Goal: Task Accomplishment & Management: Use online tool/utility

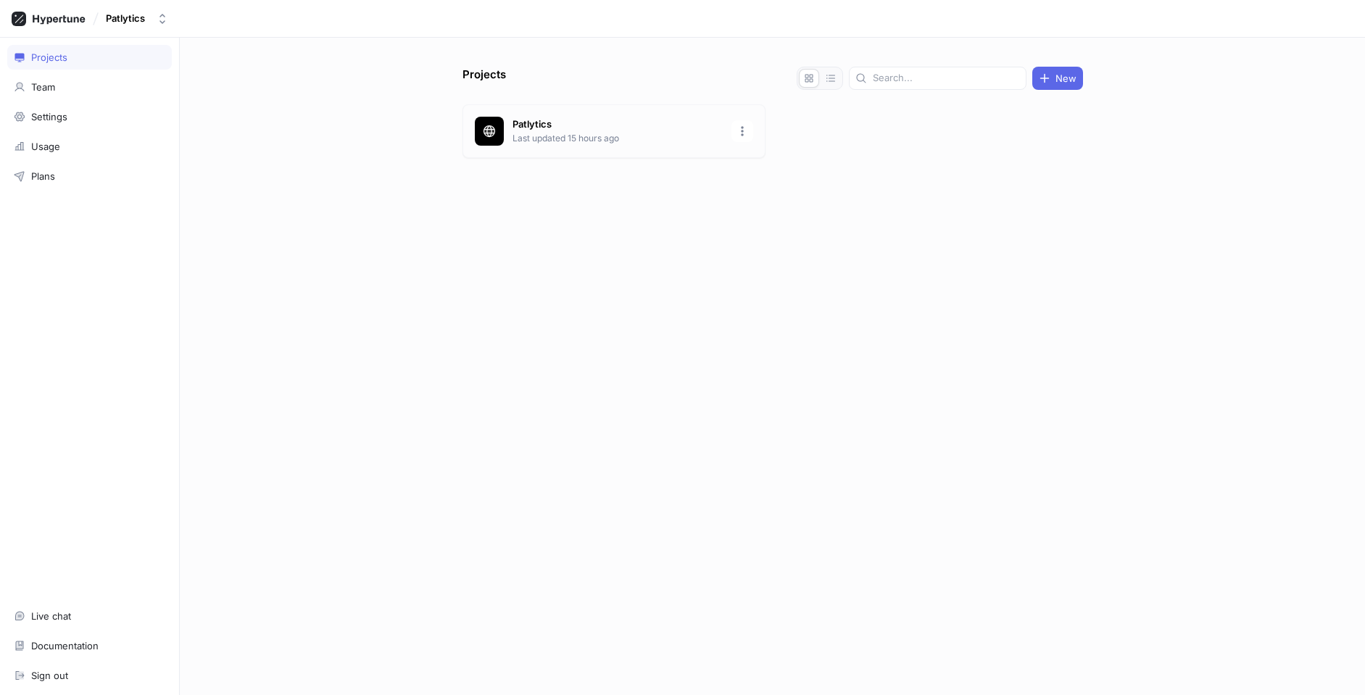
click at [571, 125] on p "Patlytics" at bounding box center [618, 124] width 210 height 14
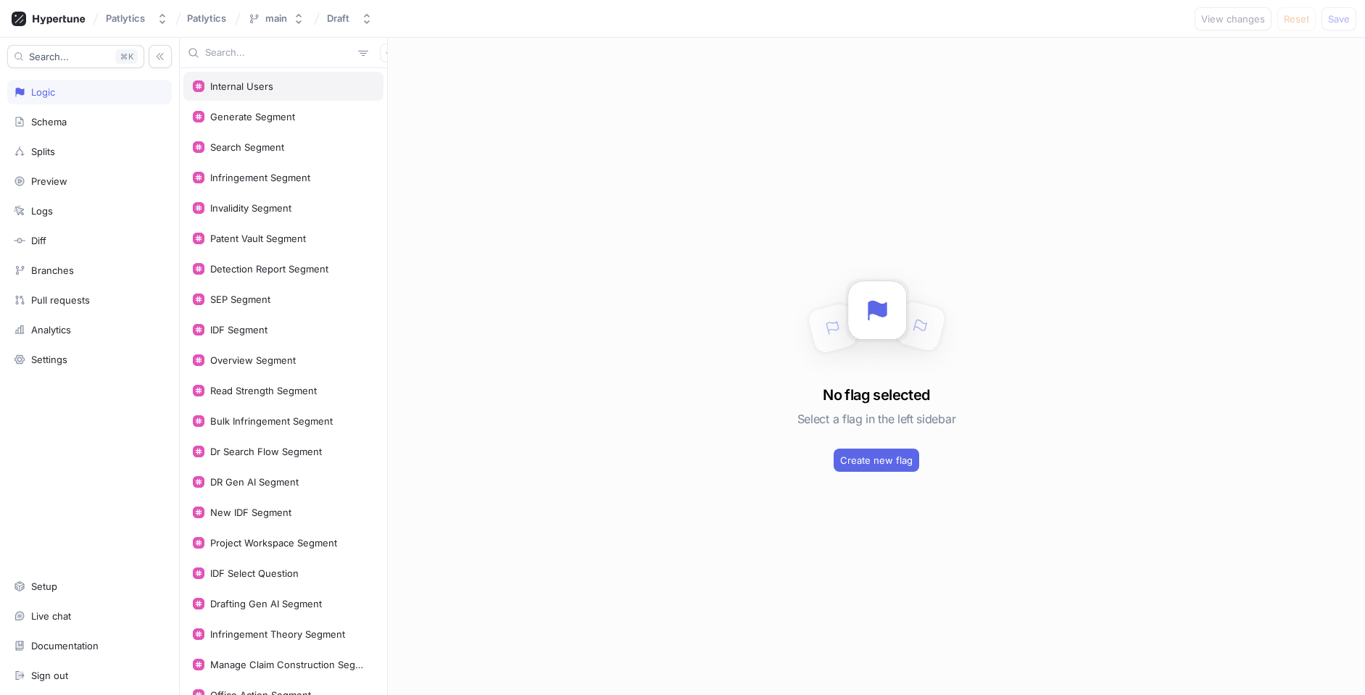
click at [272, 93] on div "Internal Users" at bounding box center [283, 86] width 200 height 29
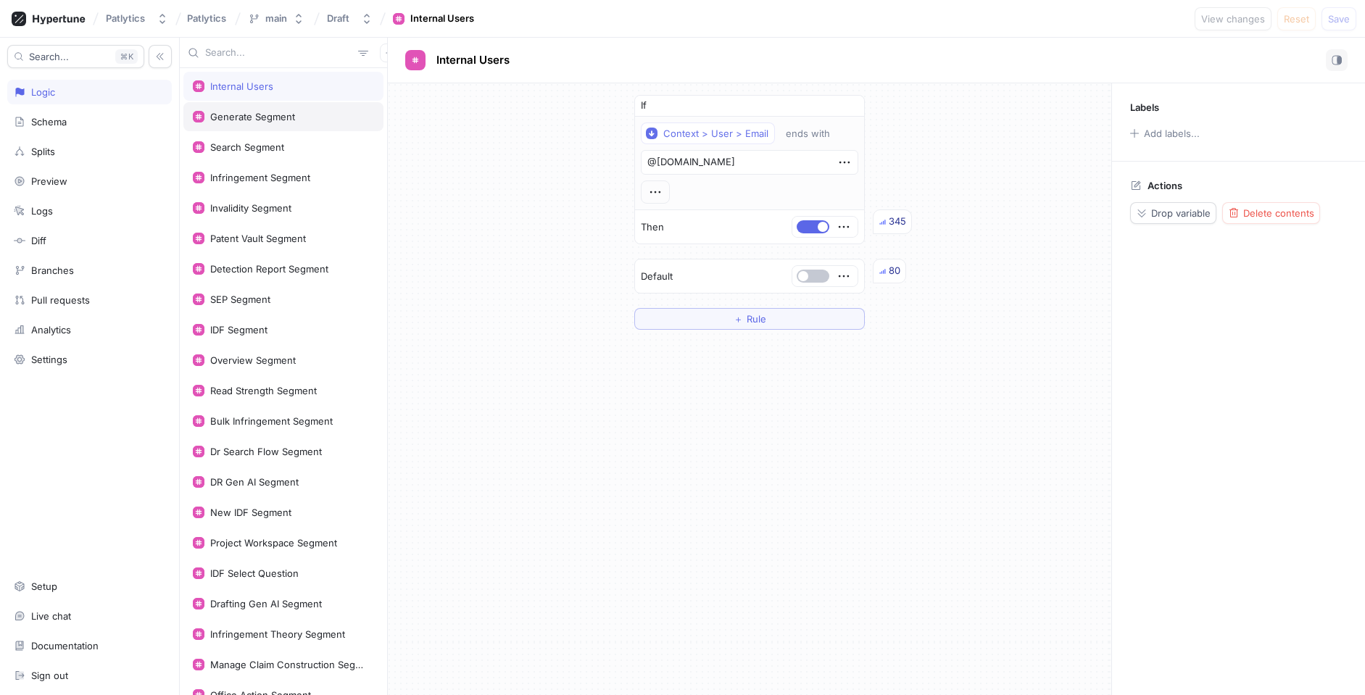
click at [281, 115] on div "Generate Segment" at bounding box center [252, 117] width 85 height 12
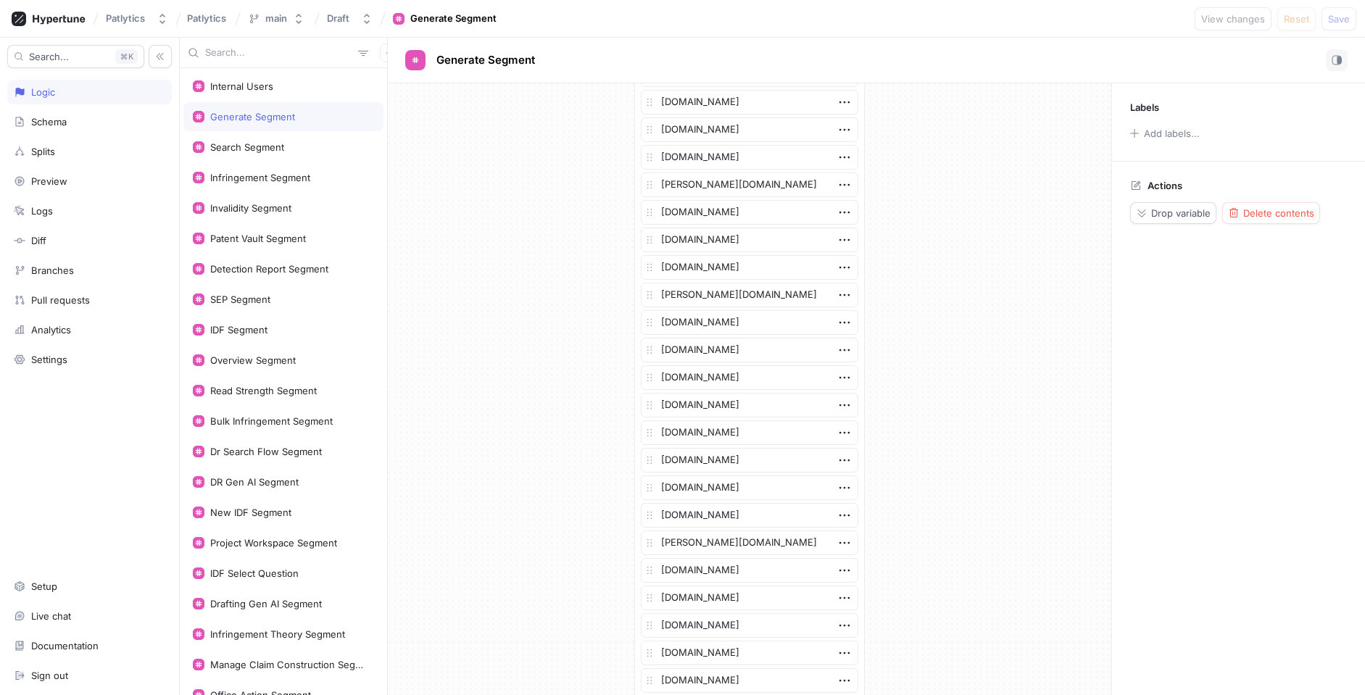
scroll to position [2408, 0]
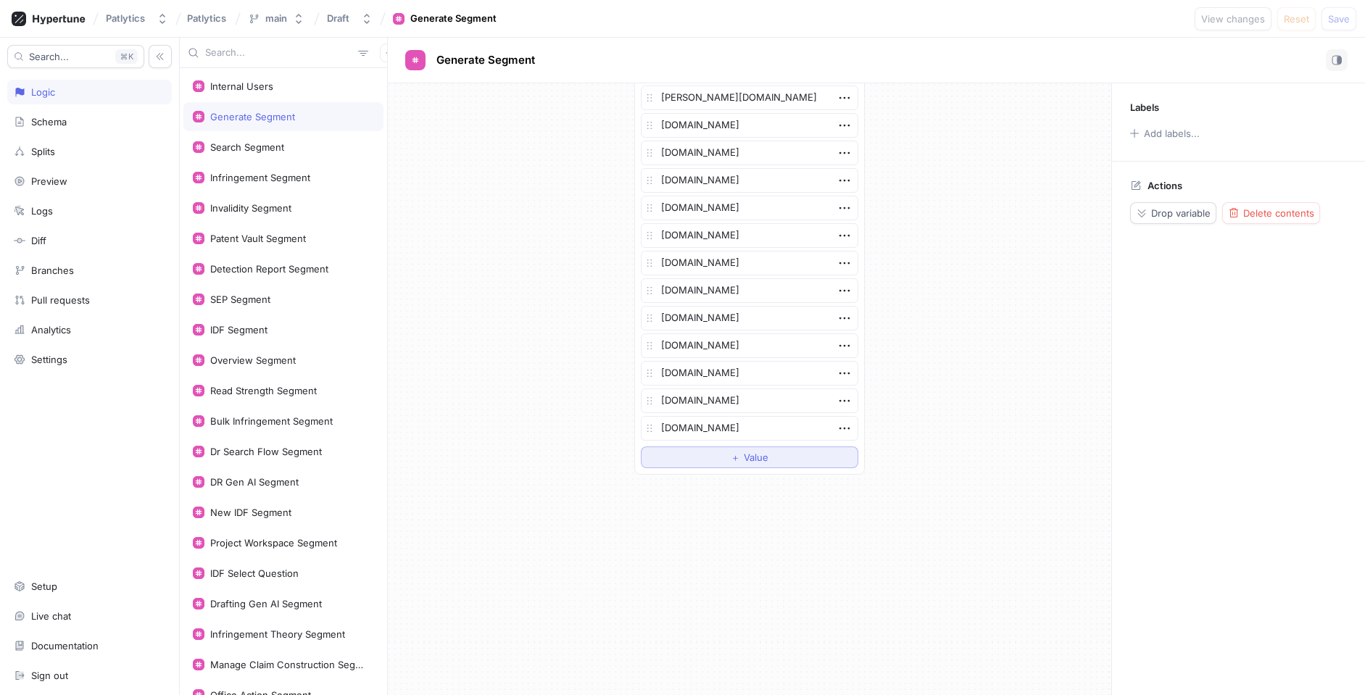
click at [744, 460] on span "Value" at bounding box center [756, 457] width 25 height 9
type textarea "x"
type textarea "[DOMAIN_NAME]"
click at [1335, 20] on span "Save" at bounding box center [1339, 18] width 22 height 9
click at [779, 592] on div "List [DOMAIN_NAME] [DOMAIN_NAME] [DOMAIN_NAME] [DOMAIN_NAME] [DOMAIN_NAME] [DOM…" at bounding box center [750, 389] width 724 height 612
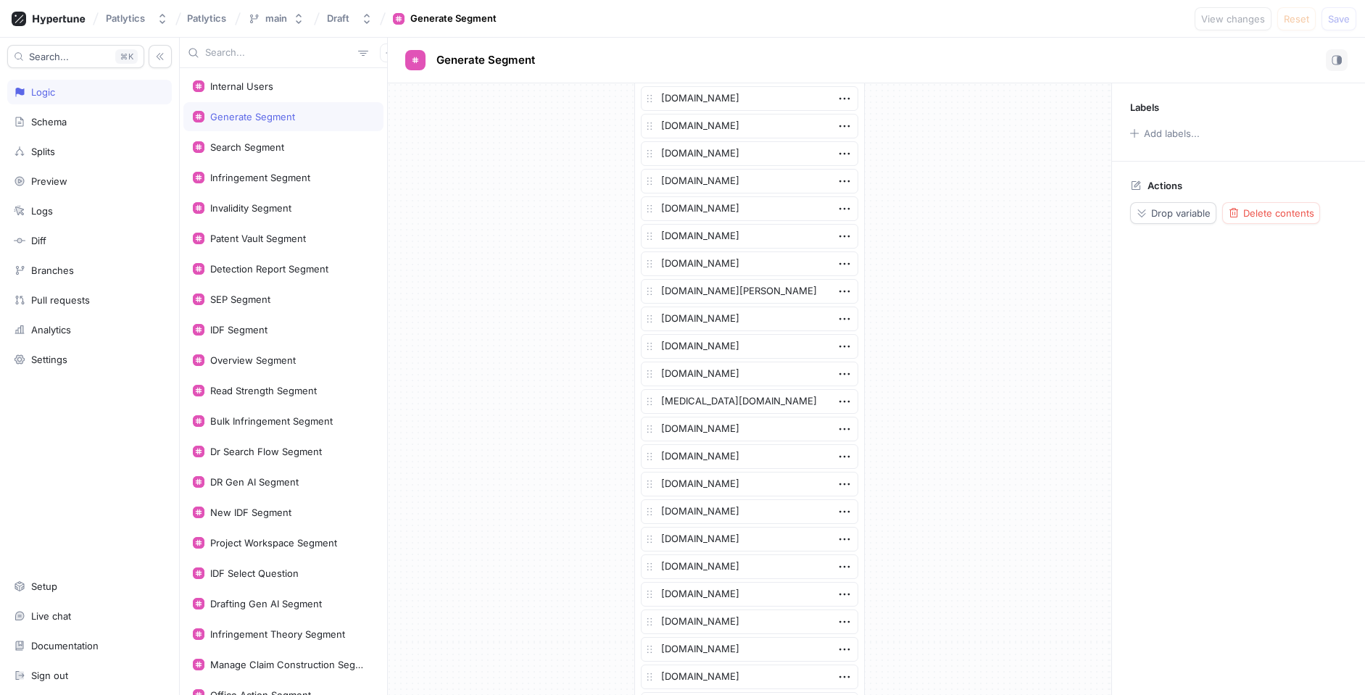
scroll to position [2435, 0]
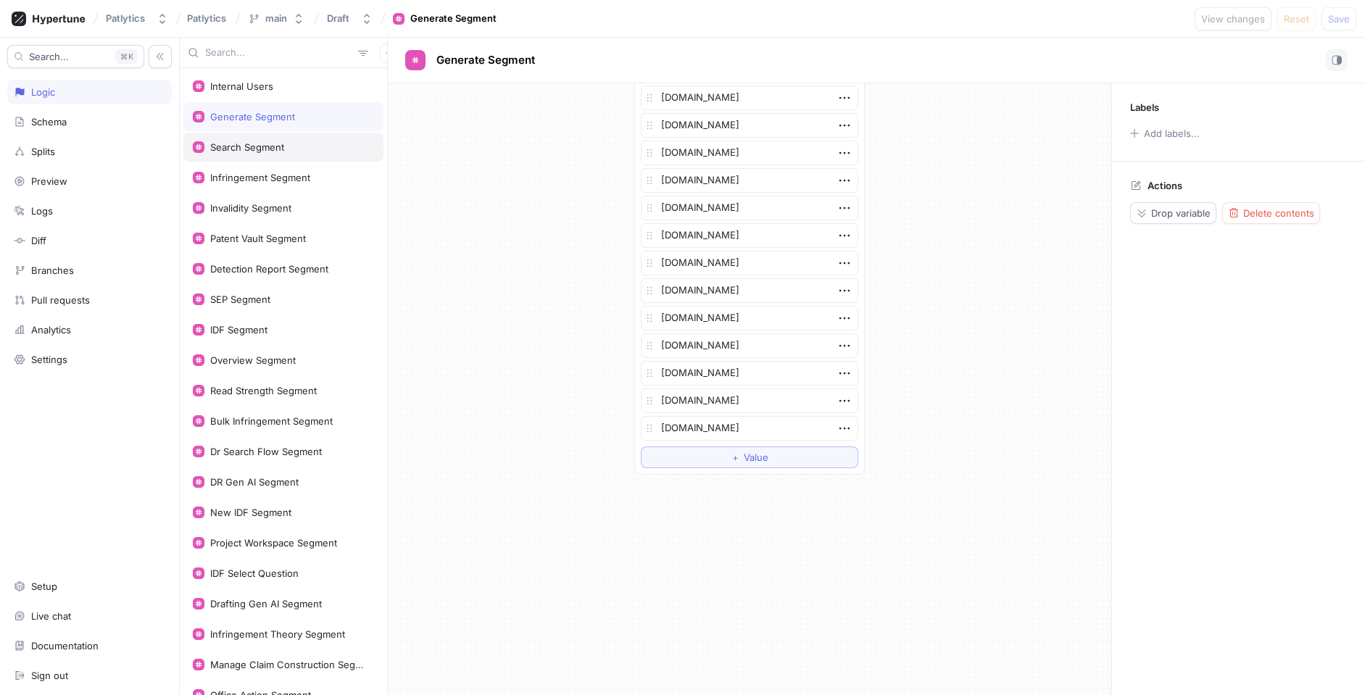
click at [277, 148] on div "Search Segment" at bounding box center [247, 147] width 74 height 12
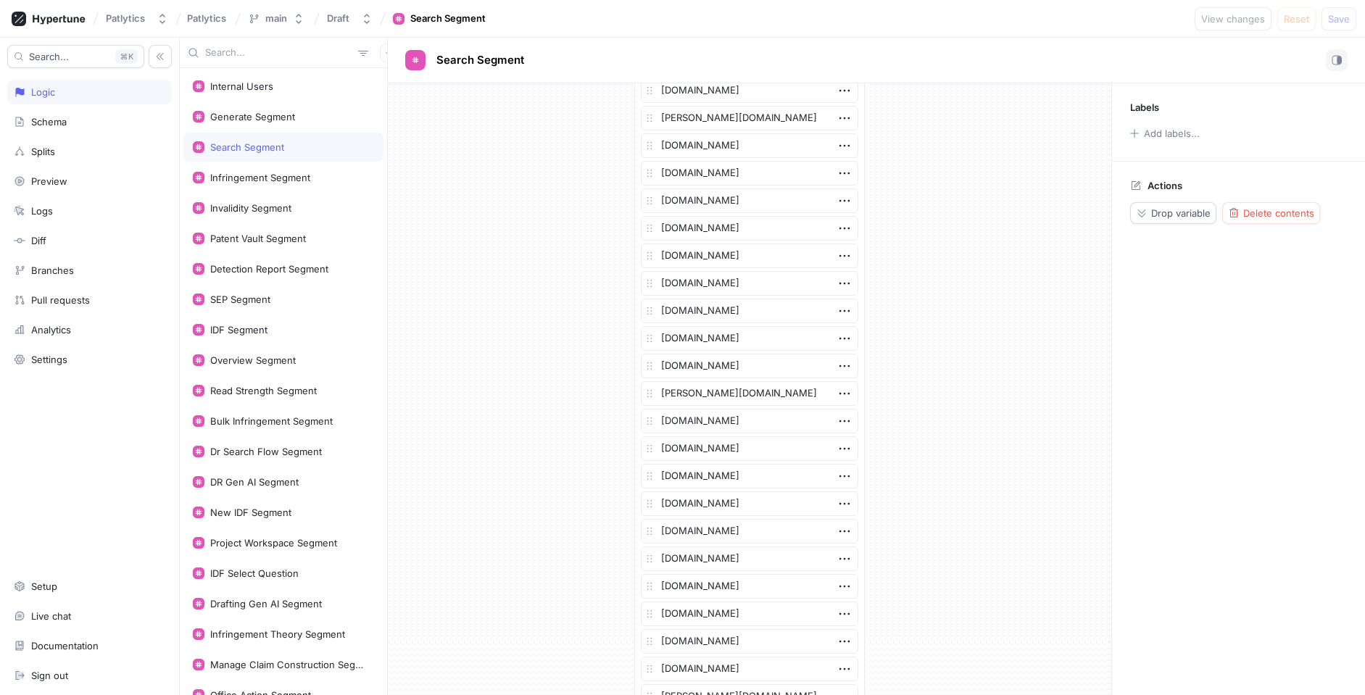
scroll to position [3096, 0]
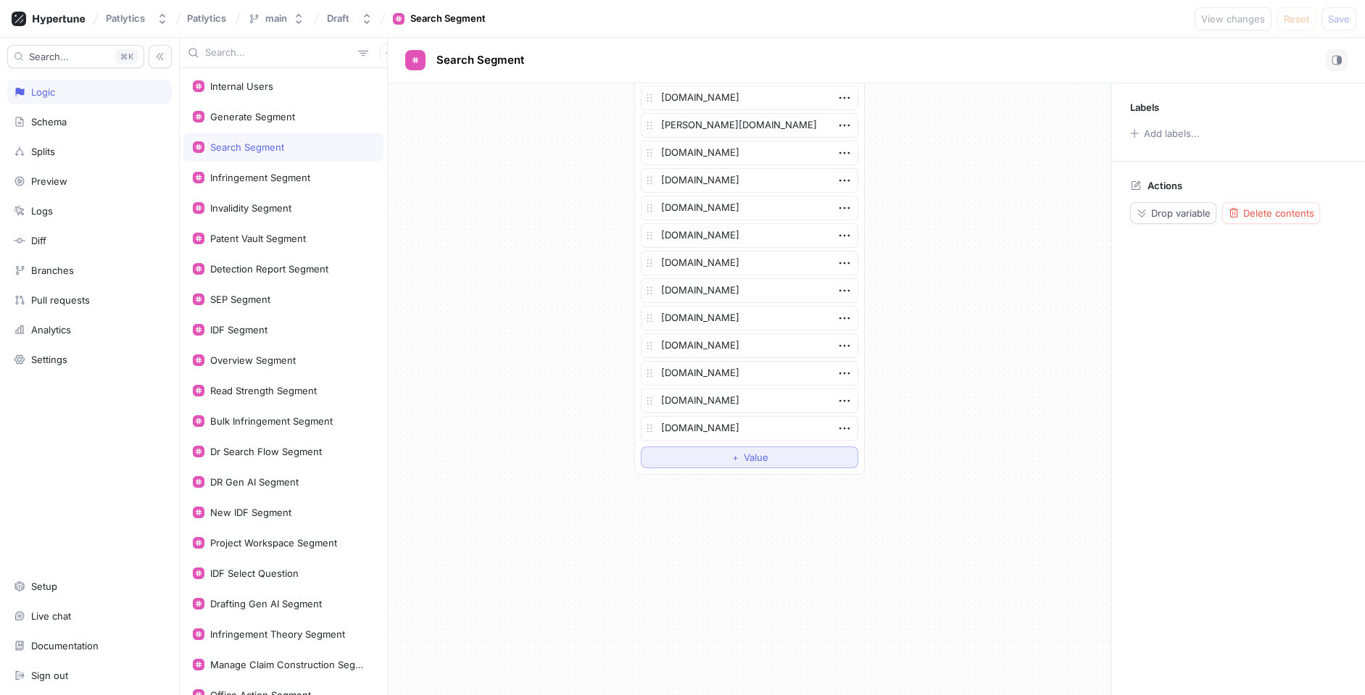
click at [719, 459] on button "＋ Value" at bounding box center [749, 458] width 217 height 22
type textarea "x"
type textarea "[DOMAIN_NAME]"
click at [1342, 21] on span "Save" at bounding box center [1339, 18] width 22 height 9
click at [247, 175] on div "Infringement Segment" at bounding box center [260, 178] width 100 height 12
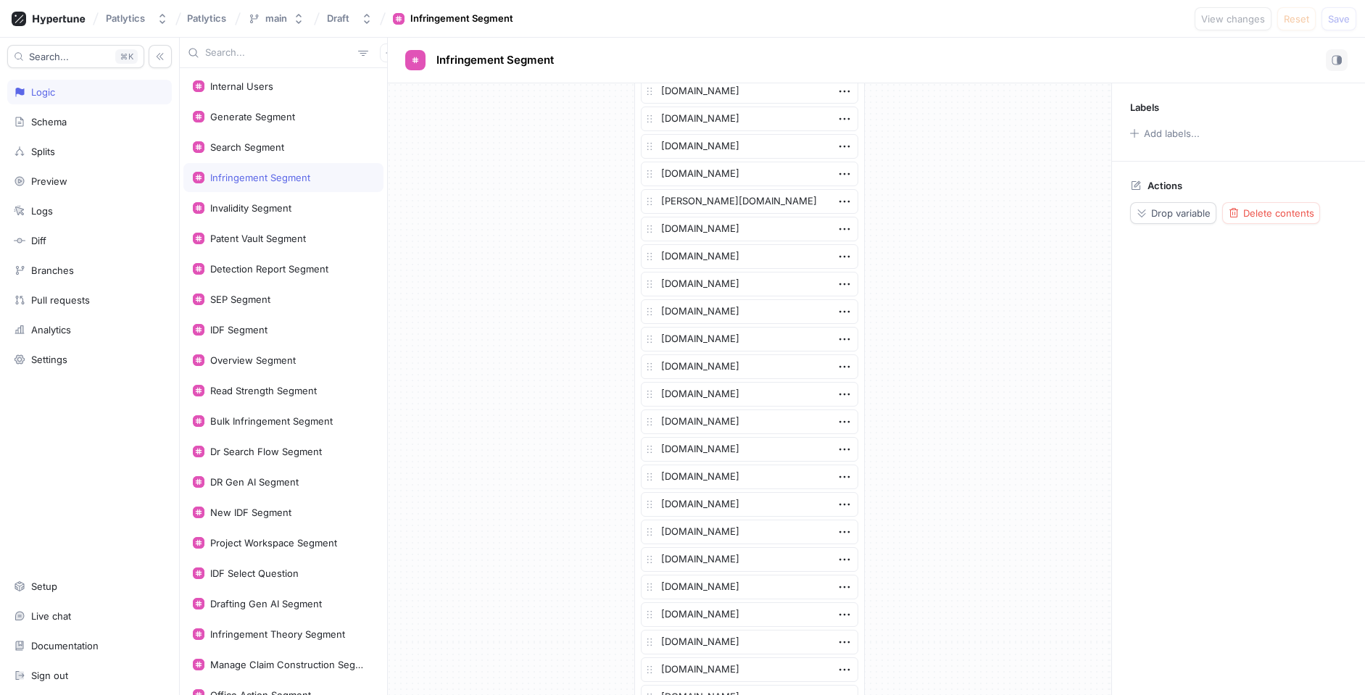
scroll to position [2683, 0]
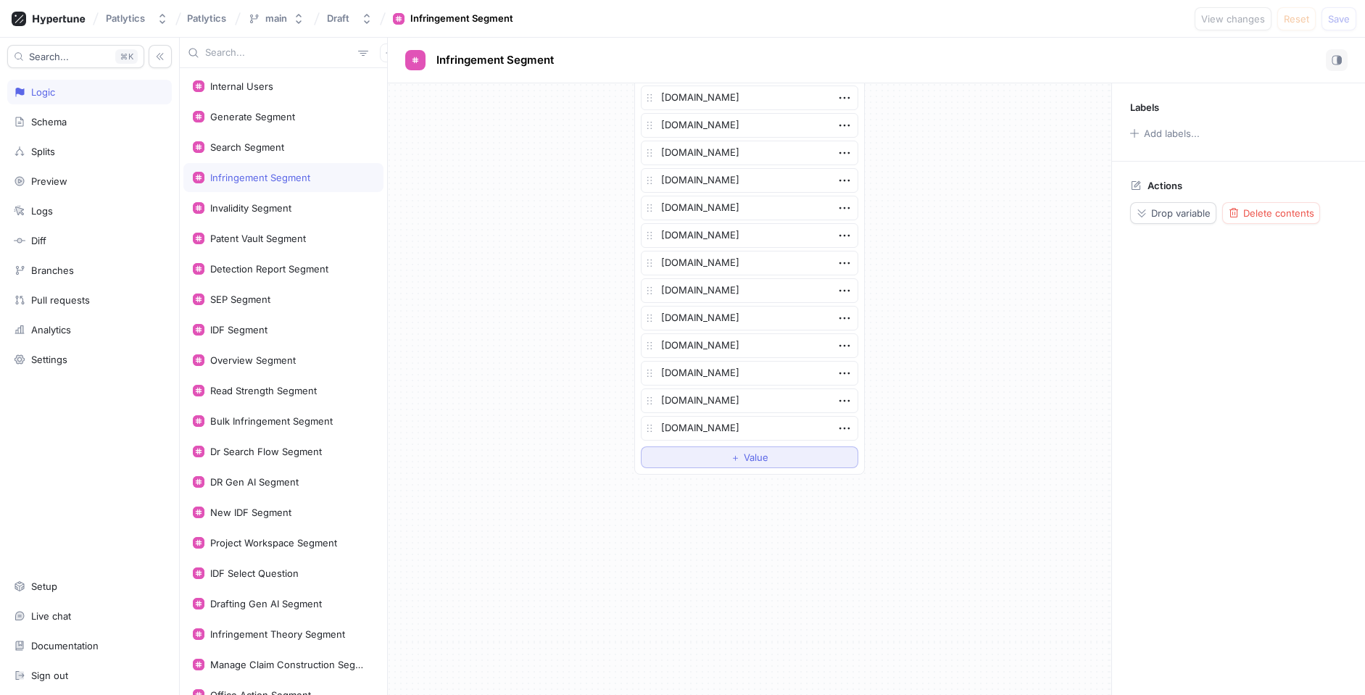
click at [763, 462] on span "Value" at bounding box center [756, 457] width 25 height 9
type textarea "x"
type textarea "[DOMAIN_NAME]"
click at [1332, 22] on span "Save" at bounding box center [1339, 18] width 22 height 9
click at [298, 211] on div "Invalidity Segment" at bounding box center [283, 208] width 181 height 12
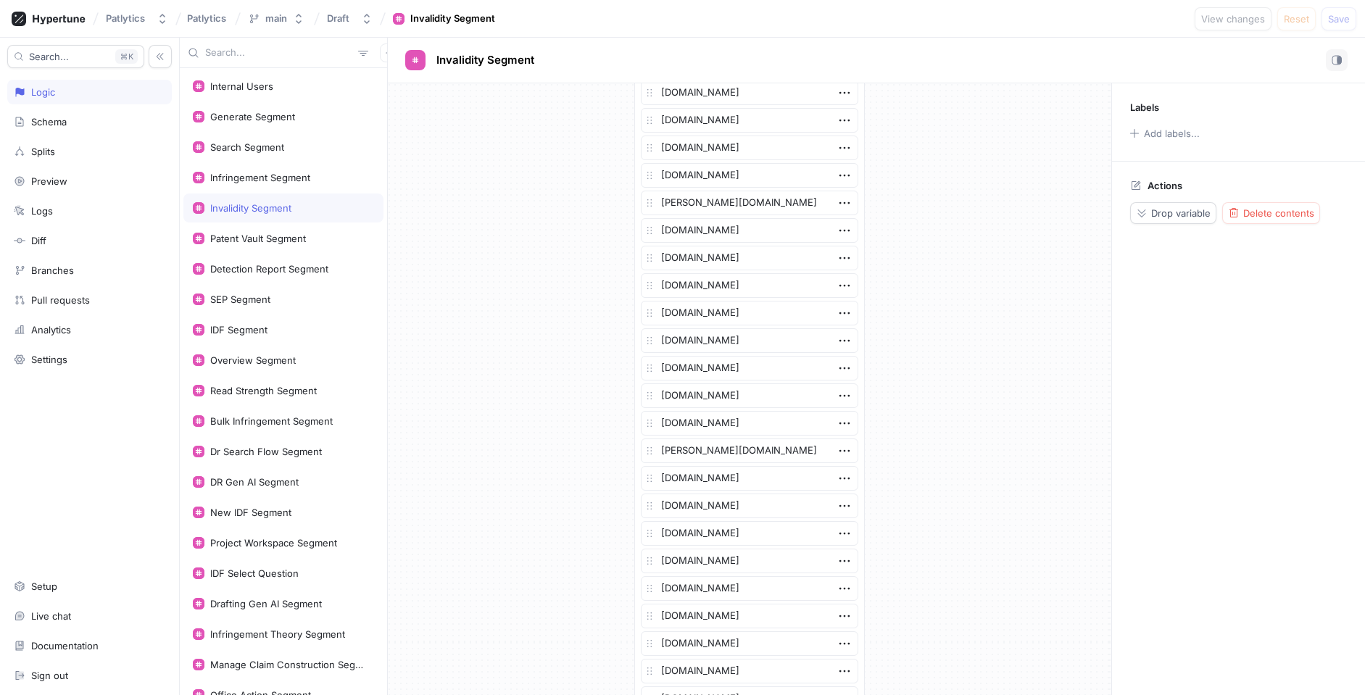
scroll to position [3179, 0]
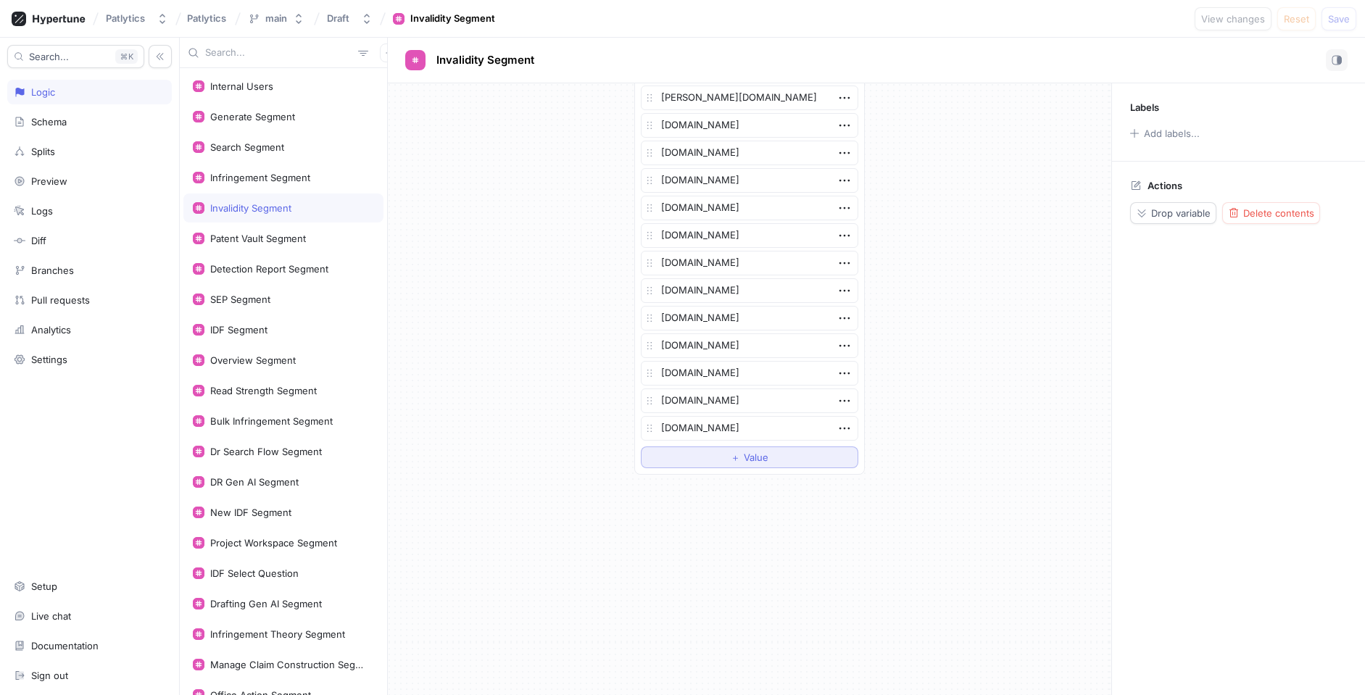
click at [755, 460] on span "Value" at bounding box center [756, 457] width 25 height 9
type textarea "x"
type textarea "[DOMAIN_NAME]"
click at [1340, 23] on span "Save" at bounding box center [1339, 18] width 22 height 9
click at [292, 234] on div "Patent Vault Segment" at bounding box center [258, 239] width 96 height 12
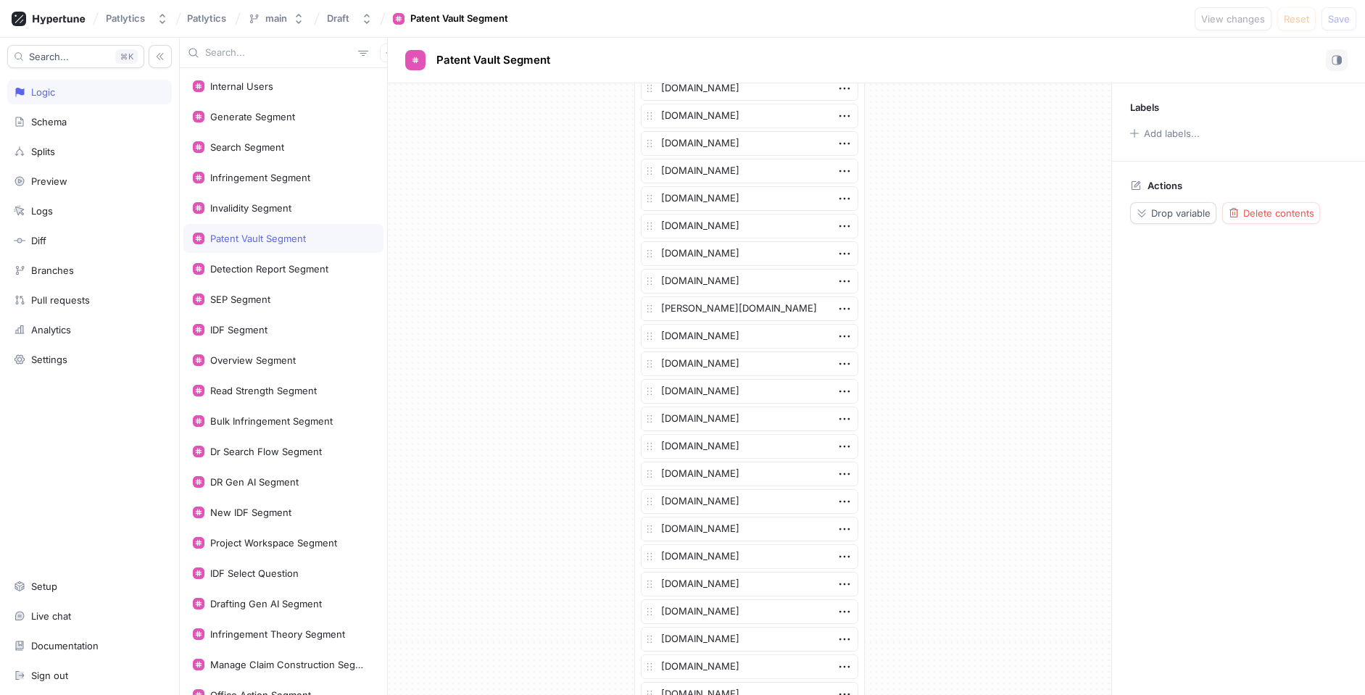
scroll to position [3151, 0]
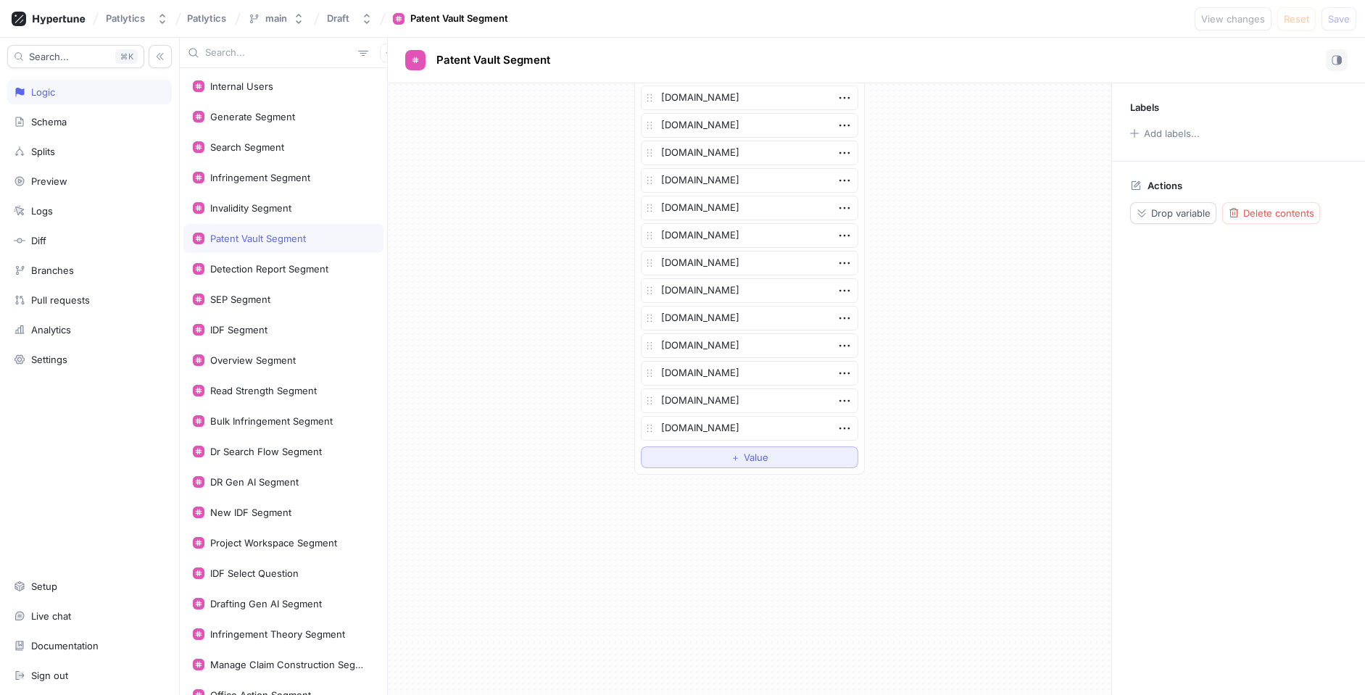
click at [758, 457] on span "Value" at bounding box center [756, 457] width 25 height 9
type textarea "x"
type textarea "[DOMAIN_NAME]"
click at [1338, 22] on span "Save" at bounding box center [1339, 18] width 22 height 9
click at [262, 266] on div "Detection Report Segment" at bounding box center [269, 269] width 118 height 12
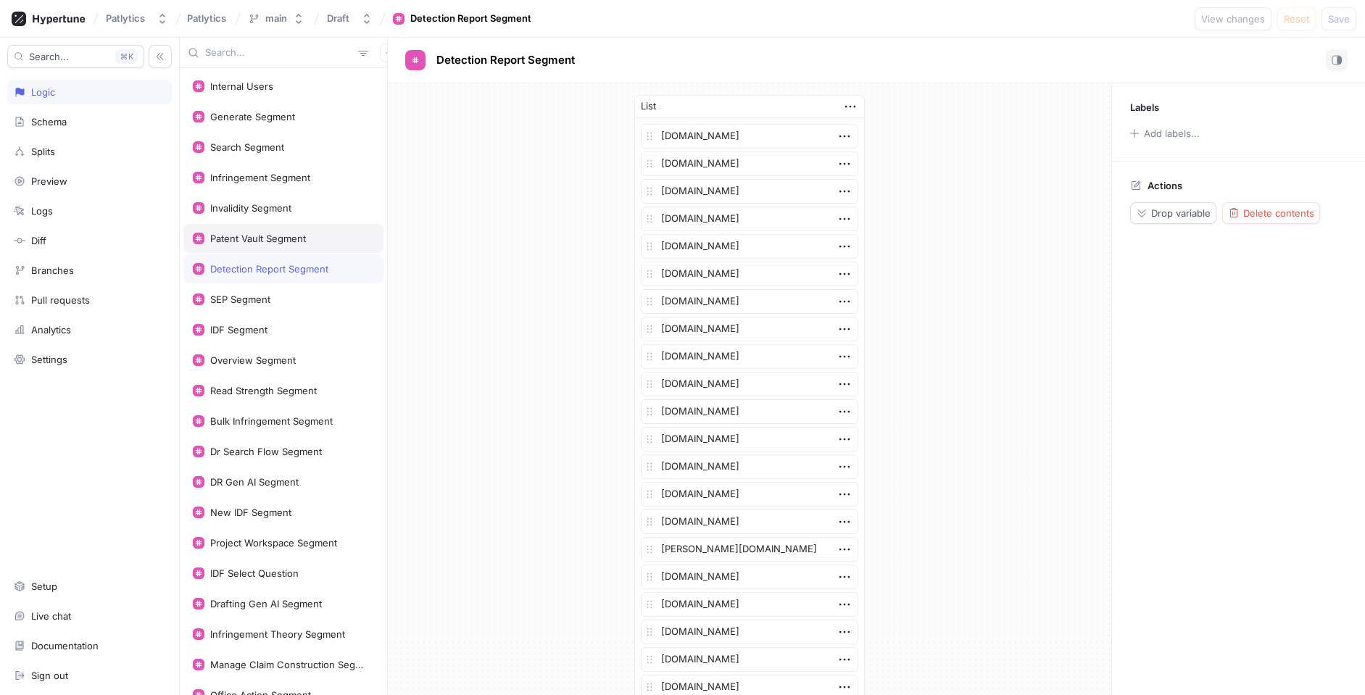
click at [283, 231] on div "Patent Vault Segment" at bounding box center [283, 238] width 200 height 29
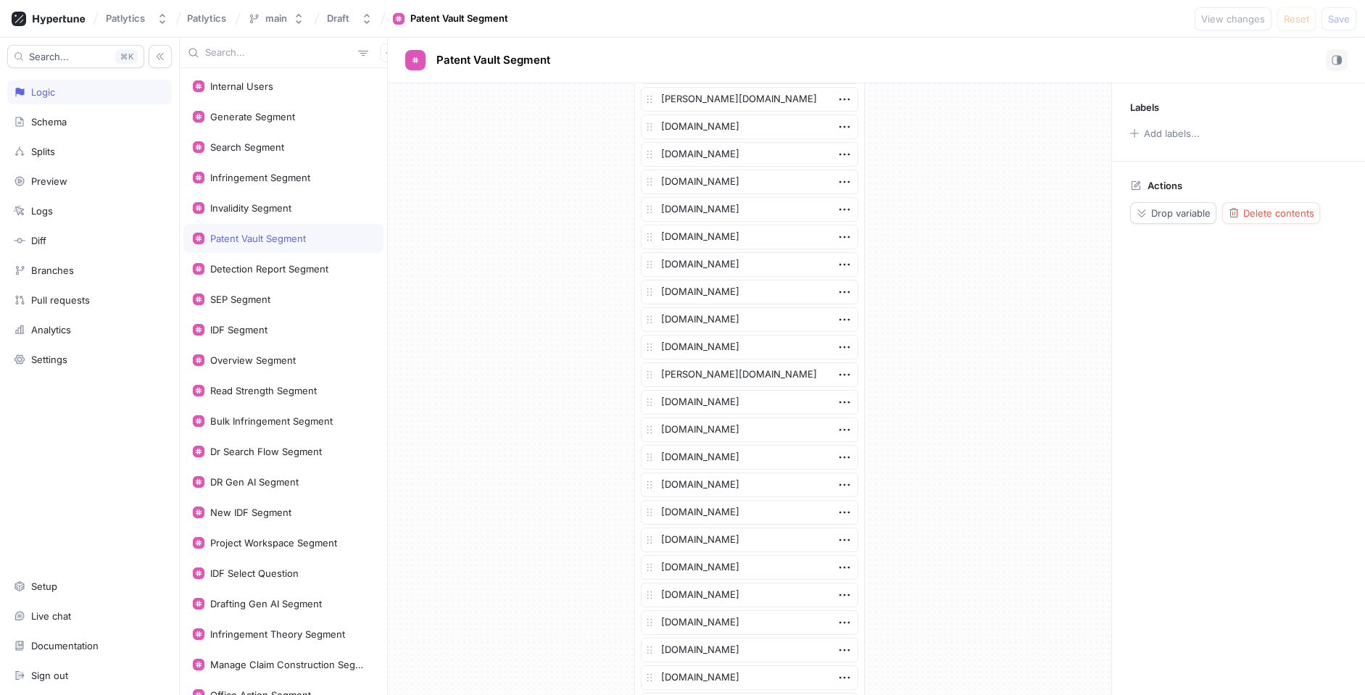
scroll to position [3179, 0]
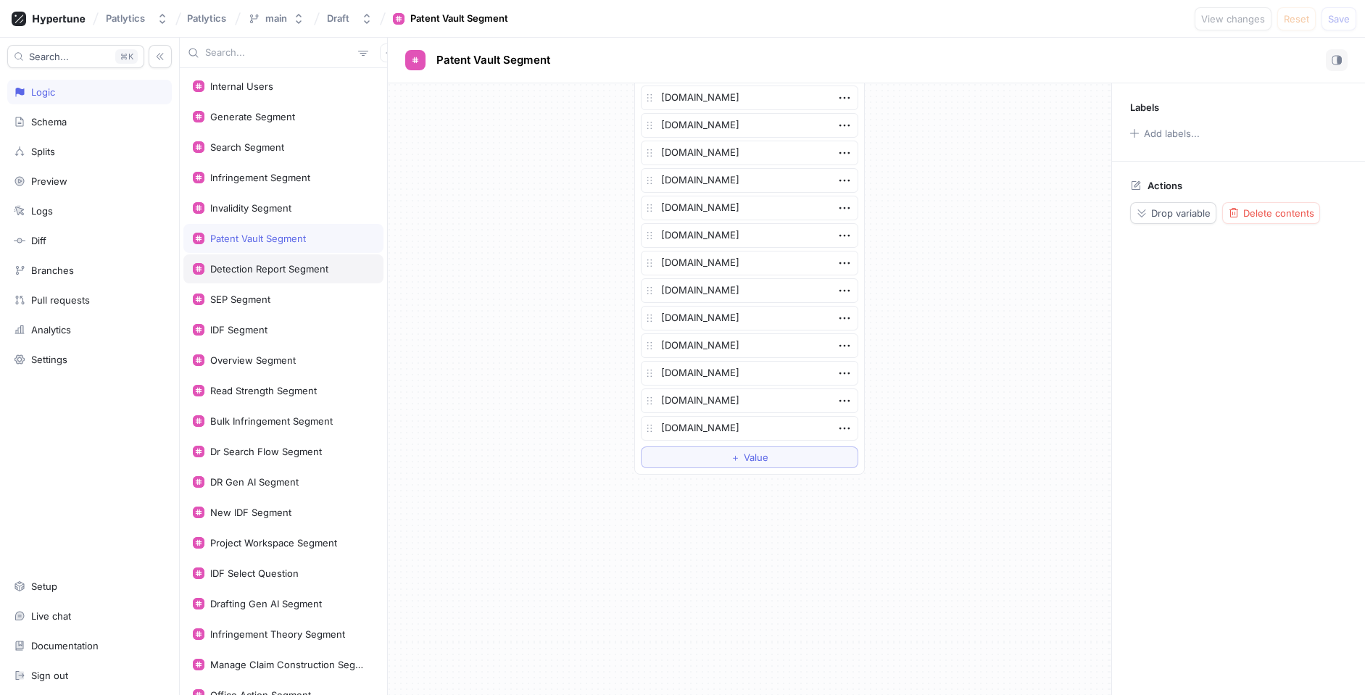
click at [297, 272] on div "Detection Report Segment" at bounding box center [269, 269] width 118 height 12
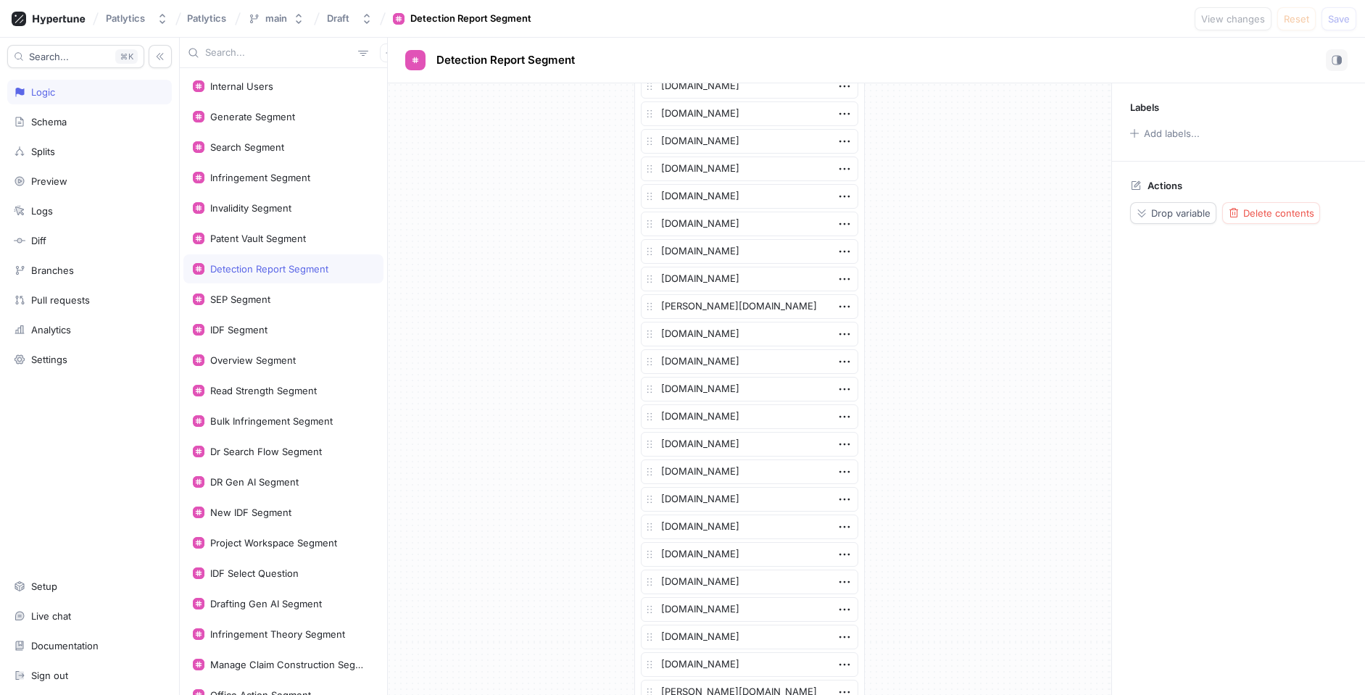
scroll to position [3289, 0]
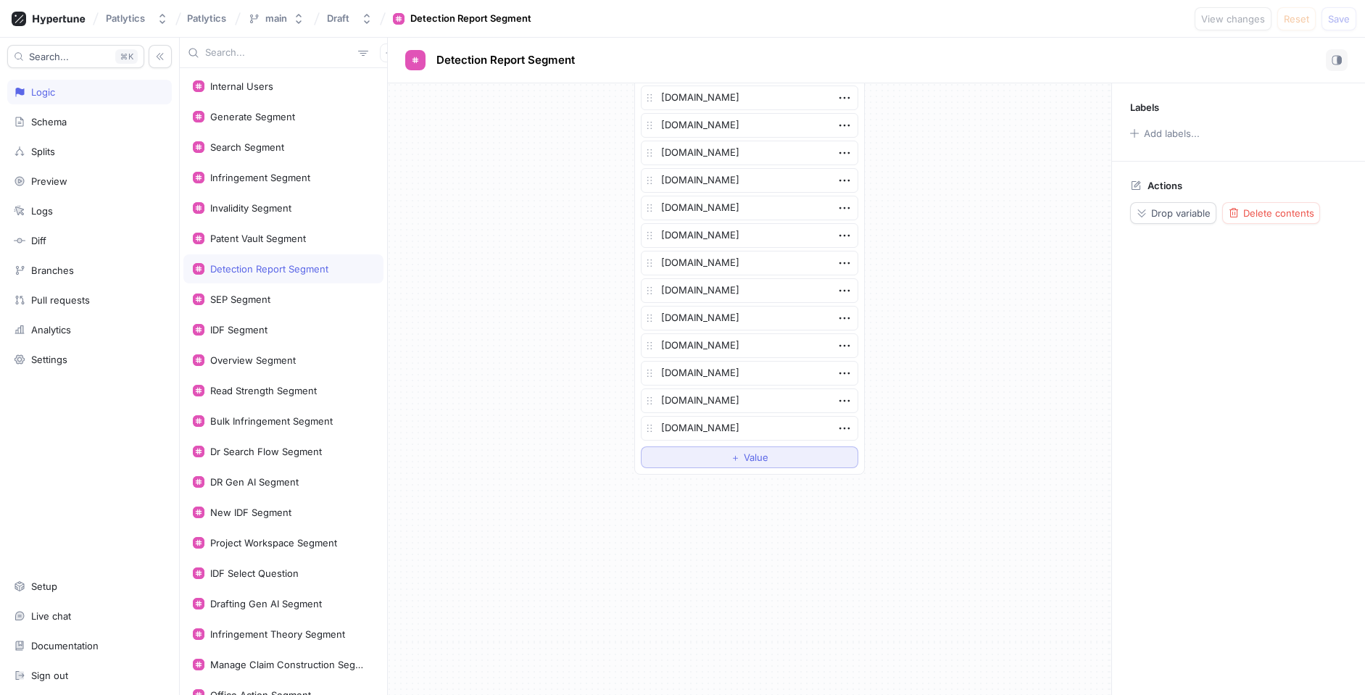
click at [748, 456] on span "Value" at bounding box center [756, 457] width 25 height 9
type textarea "x"
type textarea "[DOMAIN_NAME]"
click at [1338, 20] on span "Save" at bounding box center [1339, 18] width 22 height 9
click at [280, 302] on div "SEP Segment" at bounding box center [283, 300] width 181 height 12
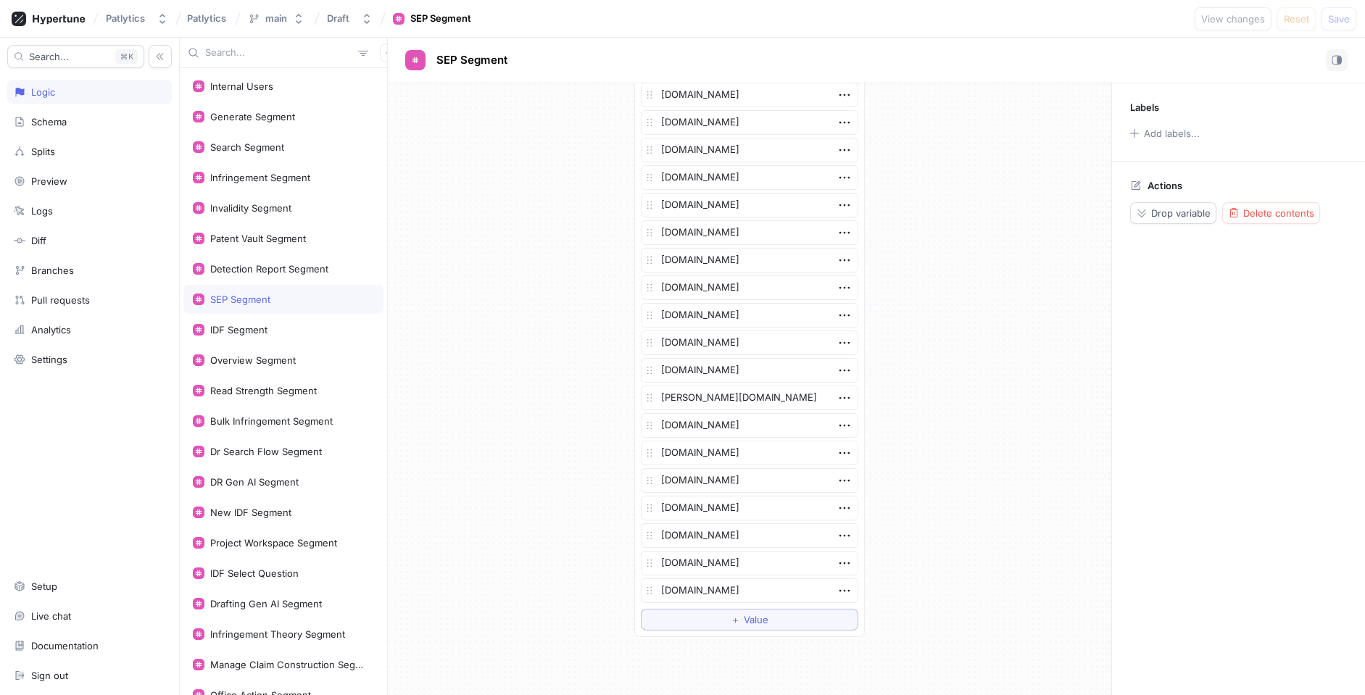
scroll to position [672, 0]
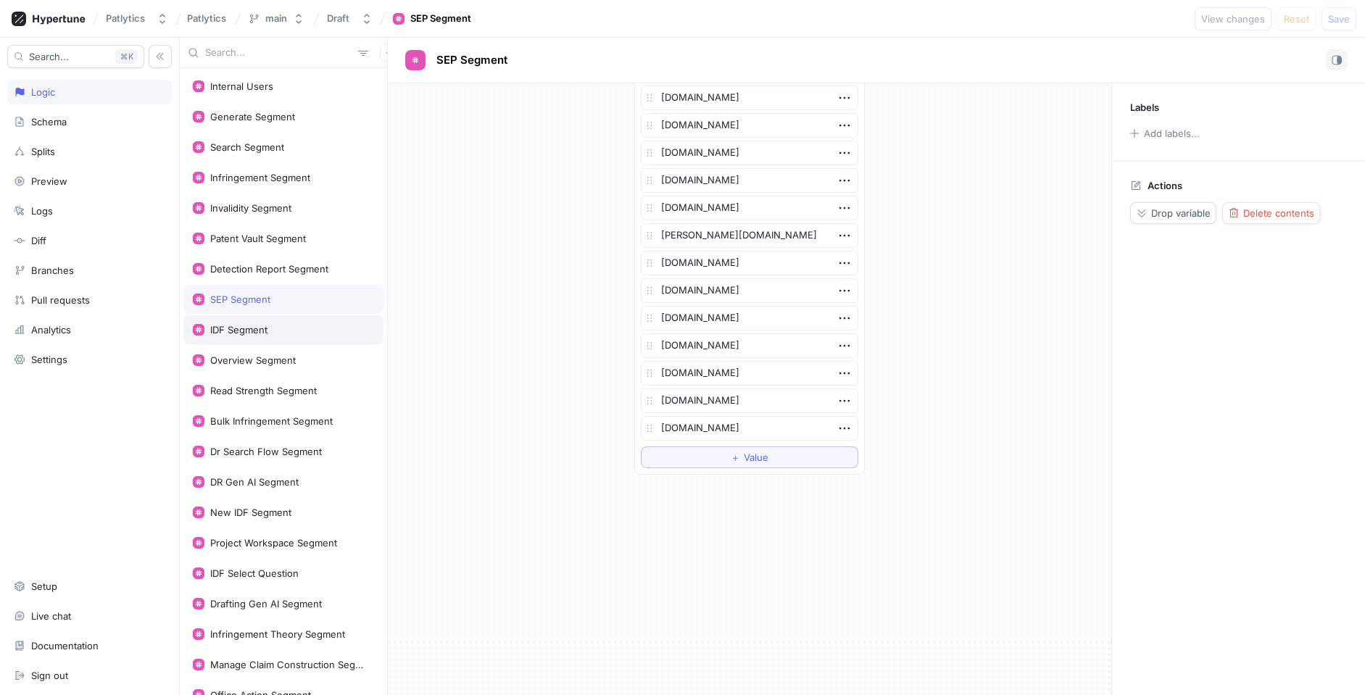
click at [249, 328] on div "IDF Segment" at bounding box center [238, 330] width 57 height 12
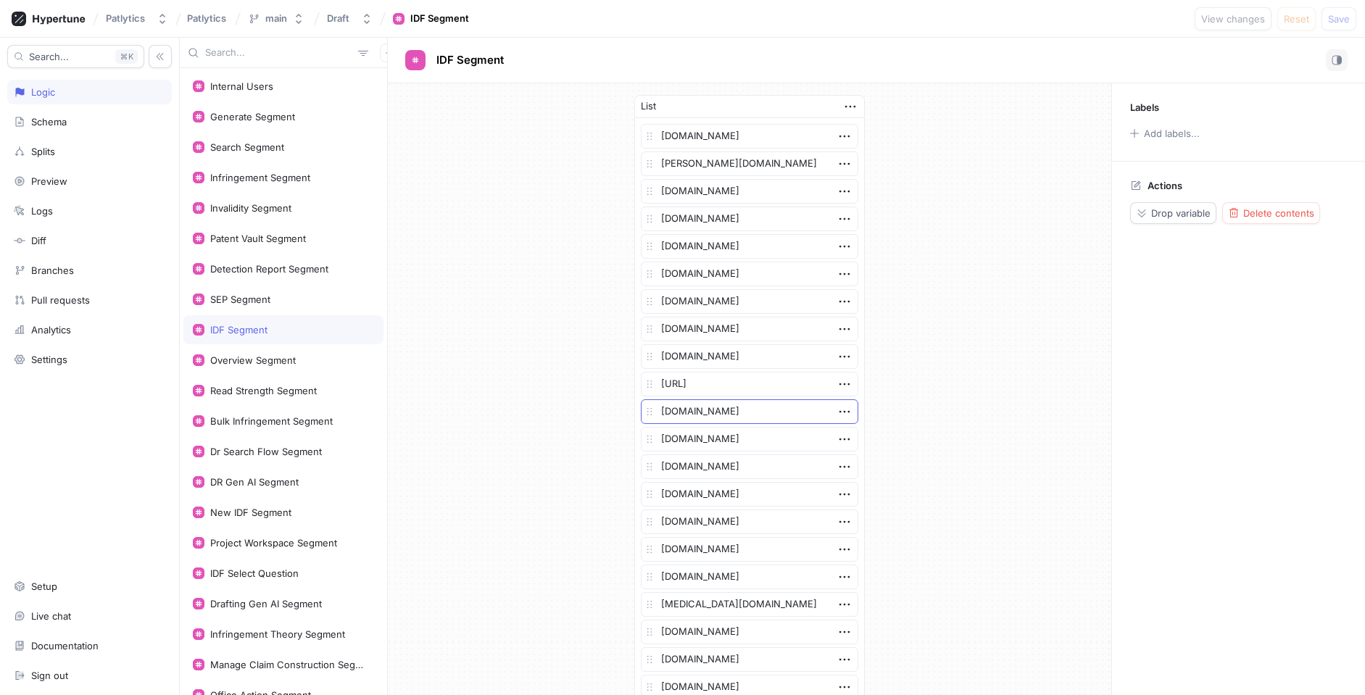
scroll to position [975, 0]
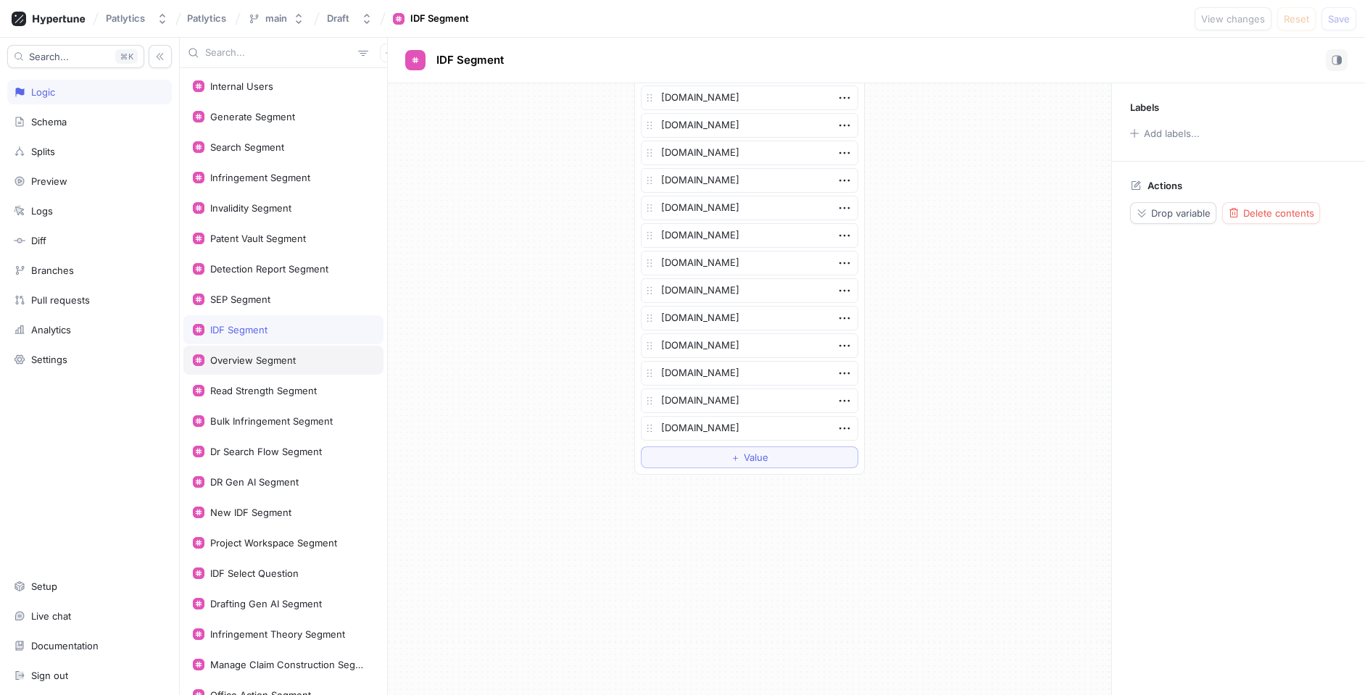
click at [306, 355] on div "Overview Segment" at bounding box center [283, 361] width 181 height 12
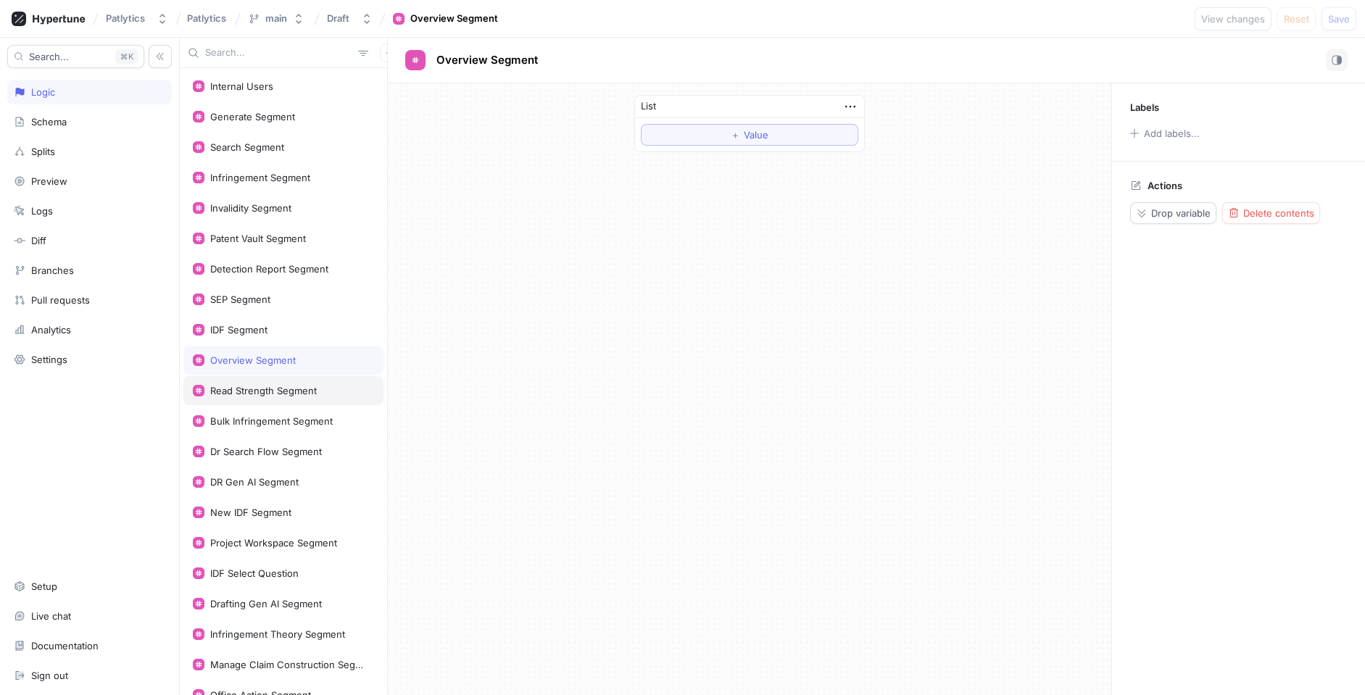
click at [270, 380] on div "Read Strength Segment" at bounding box center [283, 390] width 200 height 29
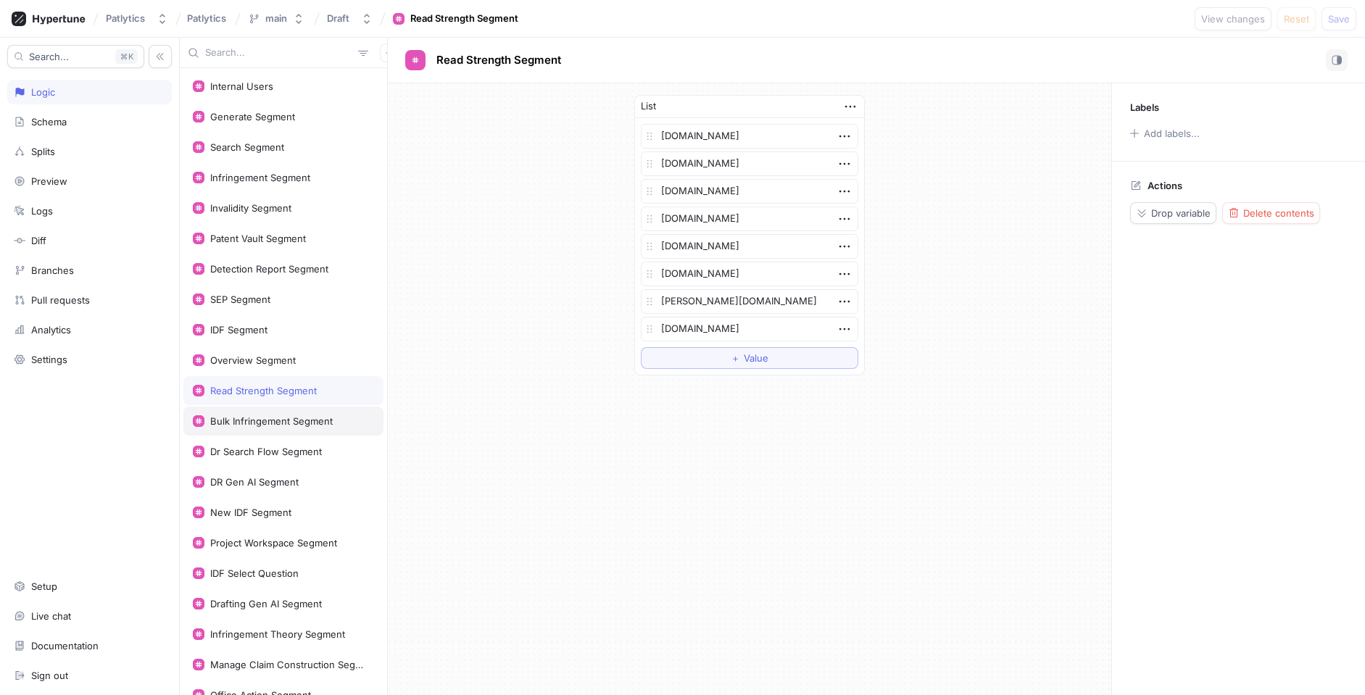
click at [279, 428] on div "Bulk Infringement Segment" at bounding box center [283, 421] width 200 height 29
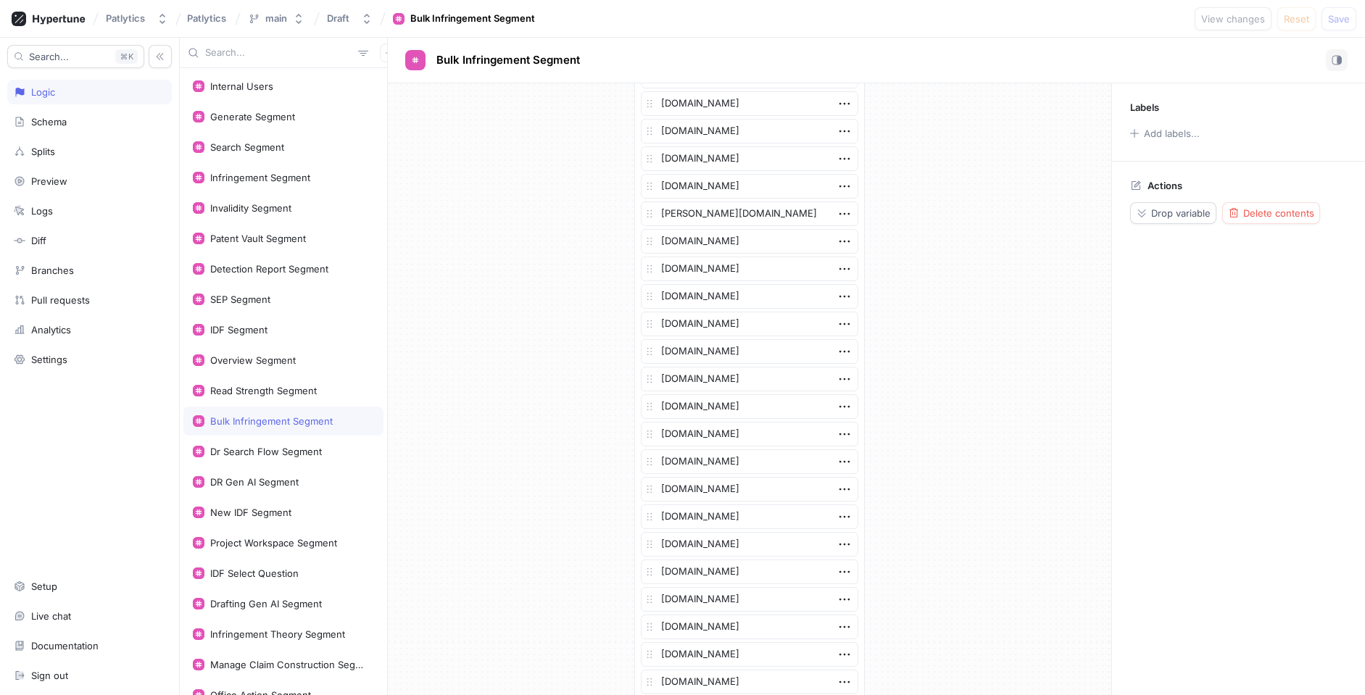
scroll to position [1719, 0]
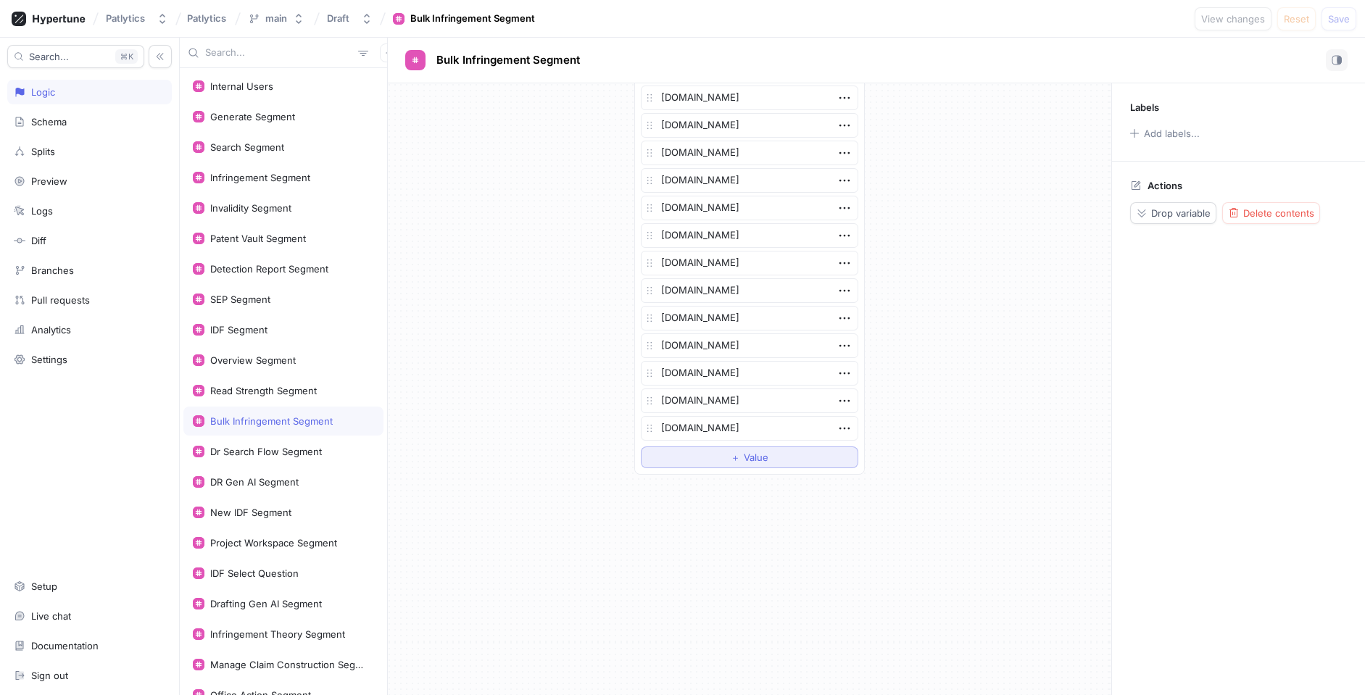
click at [711, 463] on button "＋ Value" at bounding box center [749, 458] width 217 height 22
type textarea "x"
type textarea "[DOMAIN_NAME]"
click at [1343, 23] on span "Save" at bounding box center [1339, 18] width 22 height 9
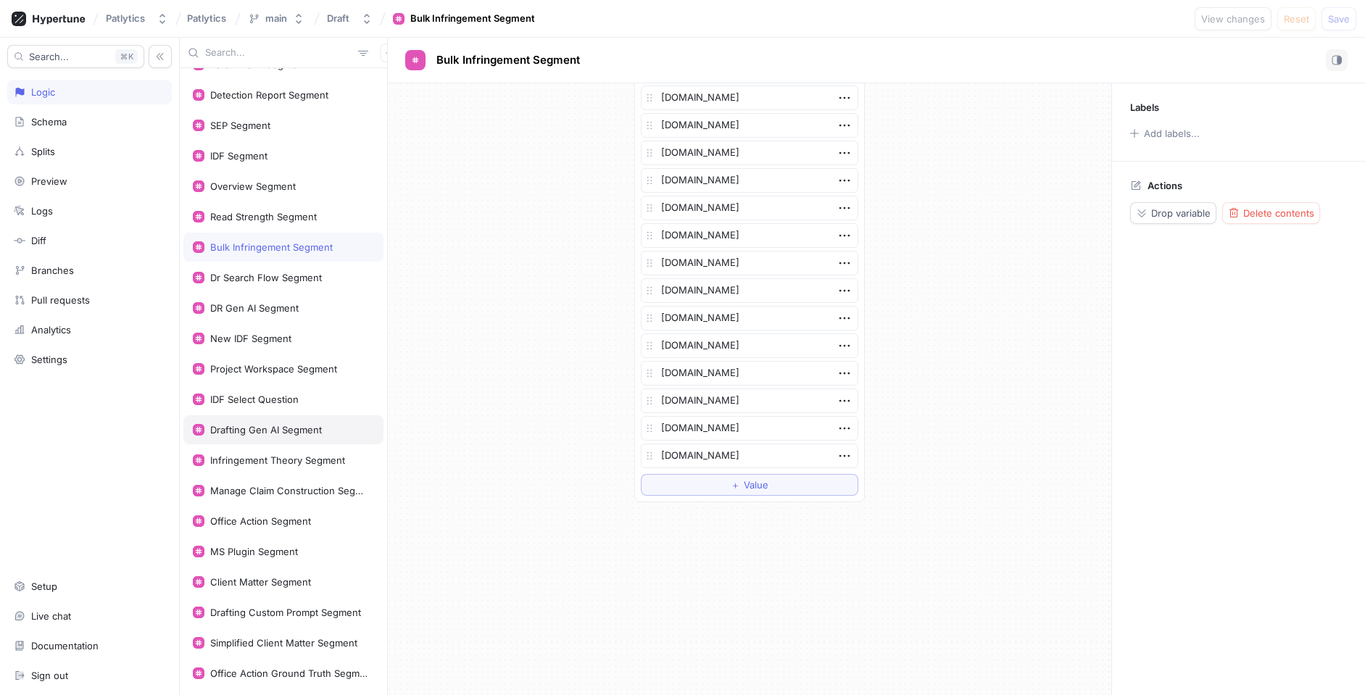
scroll to position [175, 0]
click at [281, 435] on div "Drafting Gen AI Segment" at bounding box center [283, 429] width 200 height 29
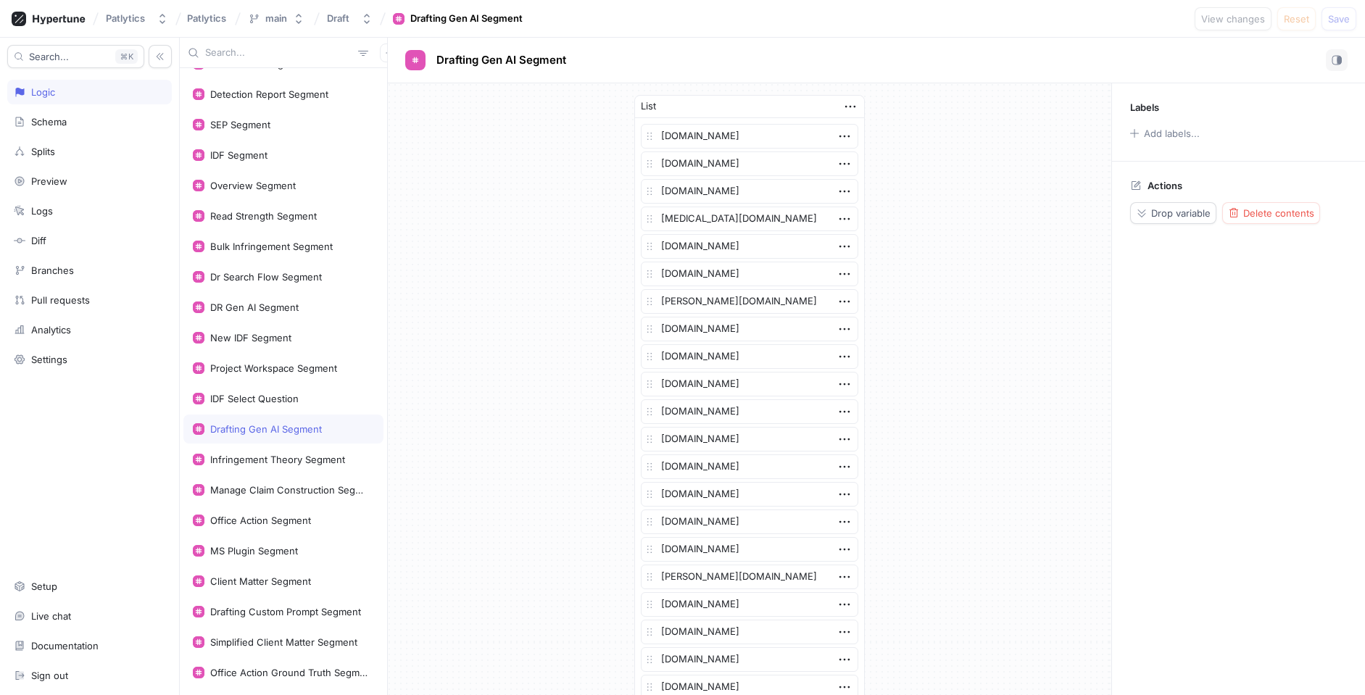
scroll to position [259, 0]
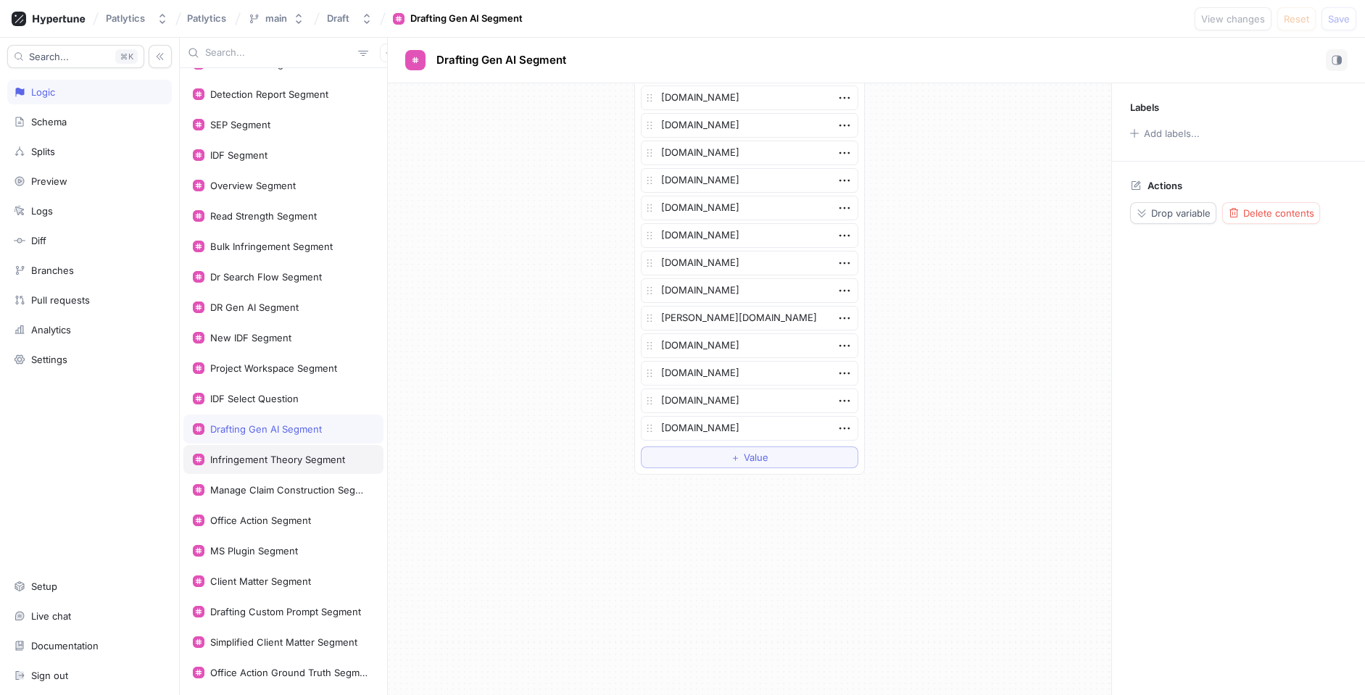
click at [278, 455] on div "Infringement Theory Segment" at bounding box center [277, 460] width 135 height 12
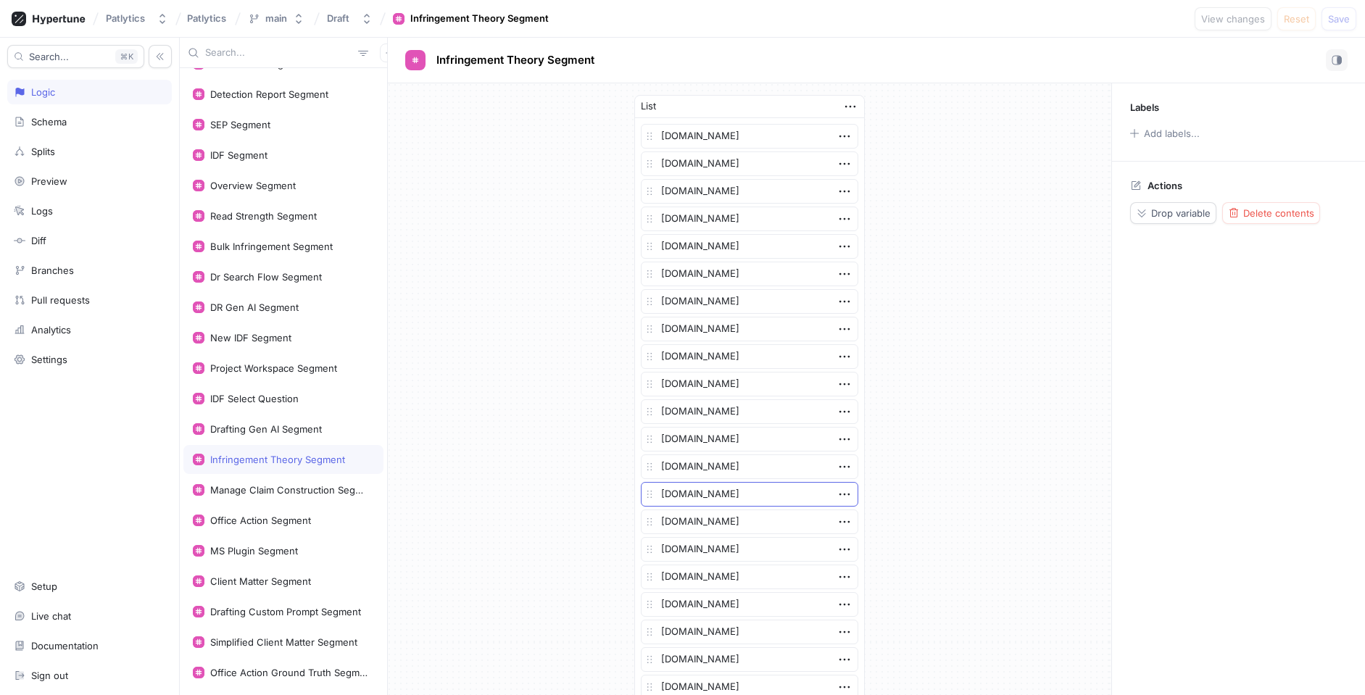
scroll to position [975, 0]
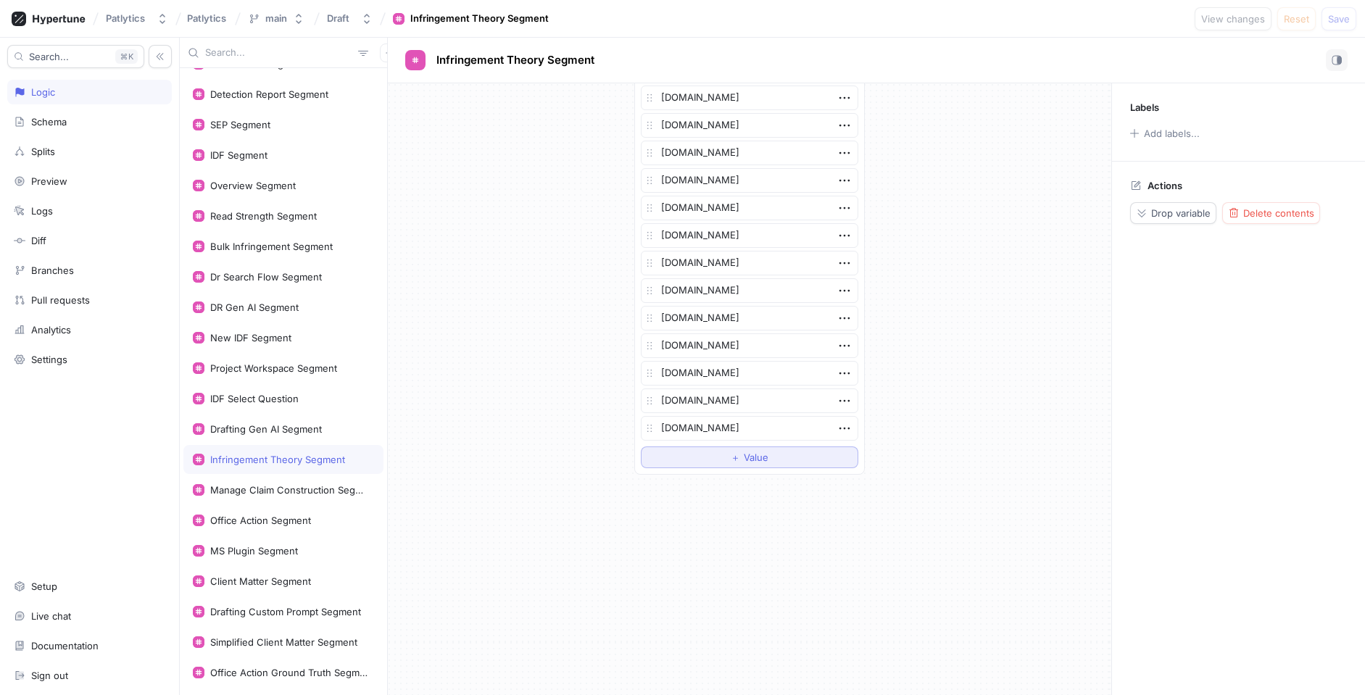
click at [711, 455] on button "＋ Value" at bounding box center [749, 458] width 217 height 22
type textarea "x"
type textarea "[DOMAIN_NAME]"
click at [1346, 22] on span "Save" at bounding box center [1339, 18] width 22 height 9
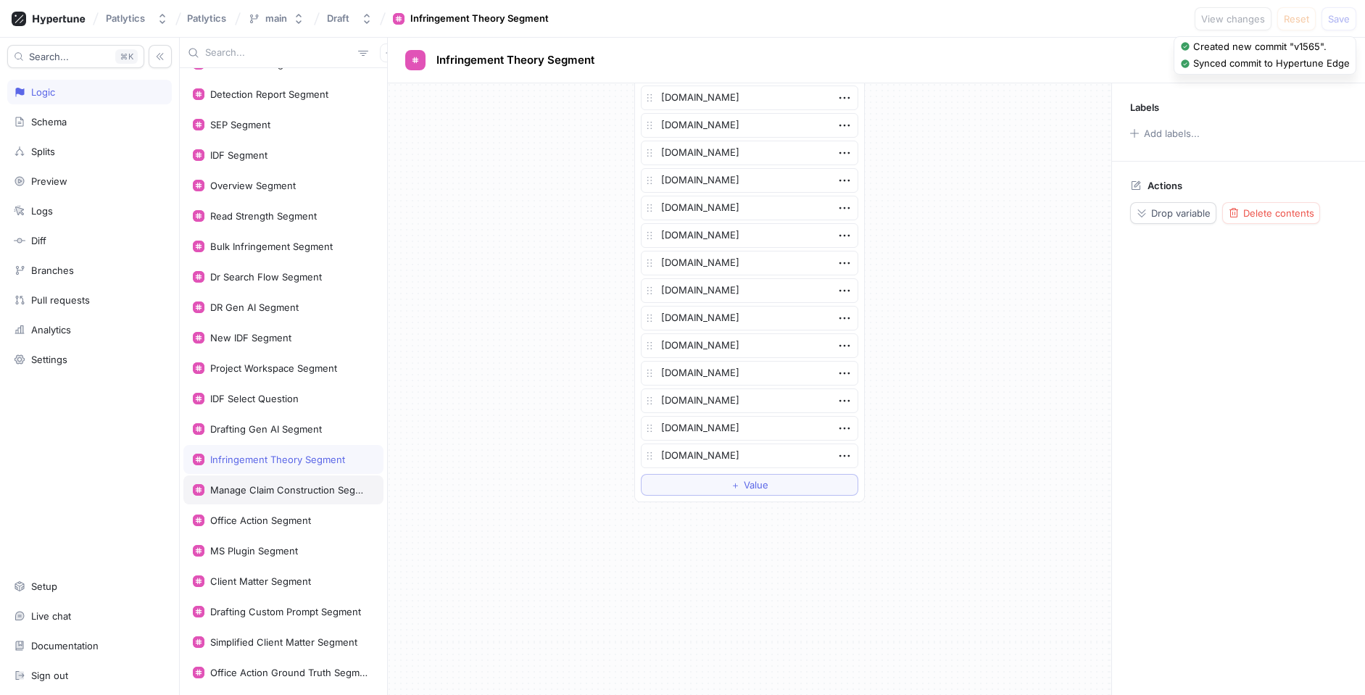
click at [290, 492] on div "Manage Claim Construction Segment" at bounding box center [289, 490] width 158 height 12
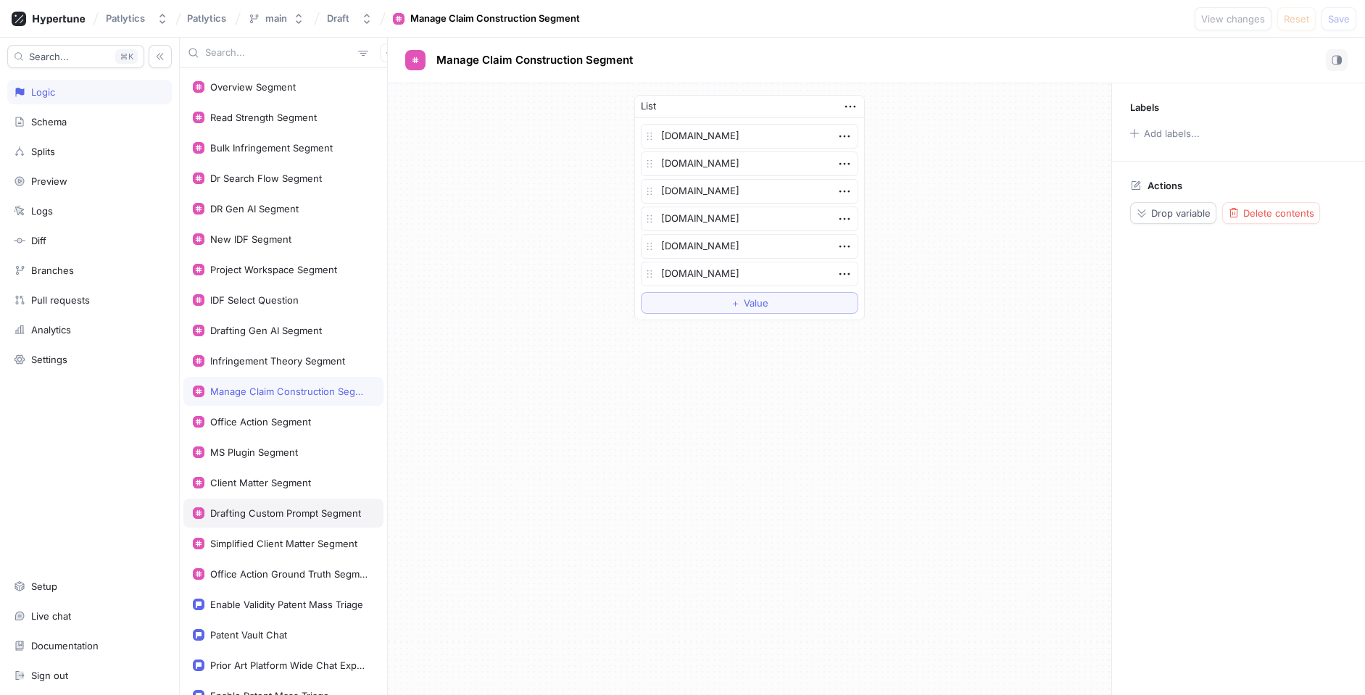
scroll to position [274, 0]
click at [289, 418] on div "Office Action Segment" at bounding box center [260, 421] width 101 height 12
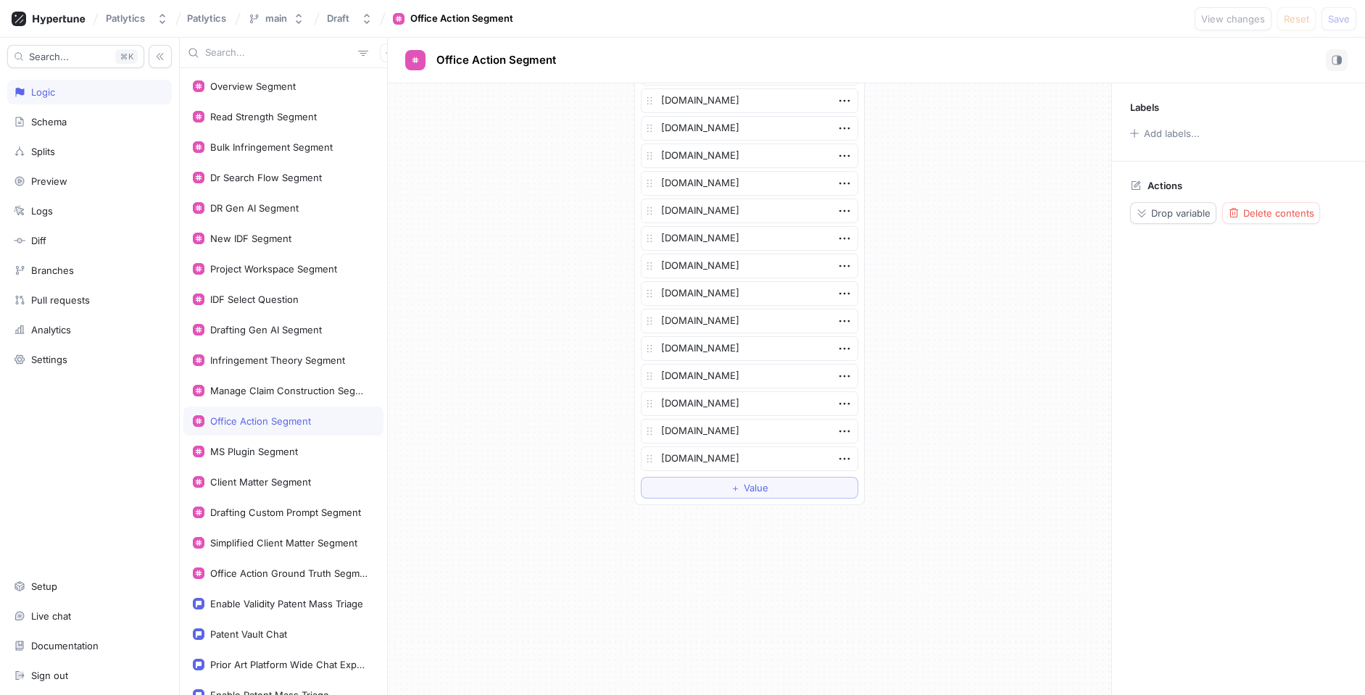
scroll to position [589, 0]
click at [713, 459] on button "＋ Value" at bounding box center [749, 458] width 217 height 22
type textarea "x"
type textarea "[DOMAIN_NAME]"
click at [1351, 20] on button "Save" at bounding box center [1339, 18] width 35 height 23
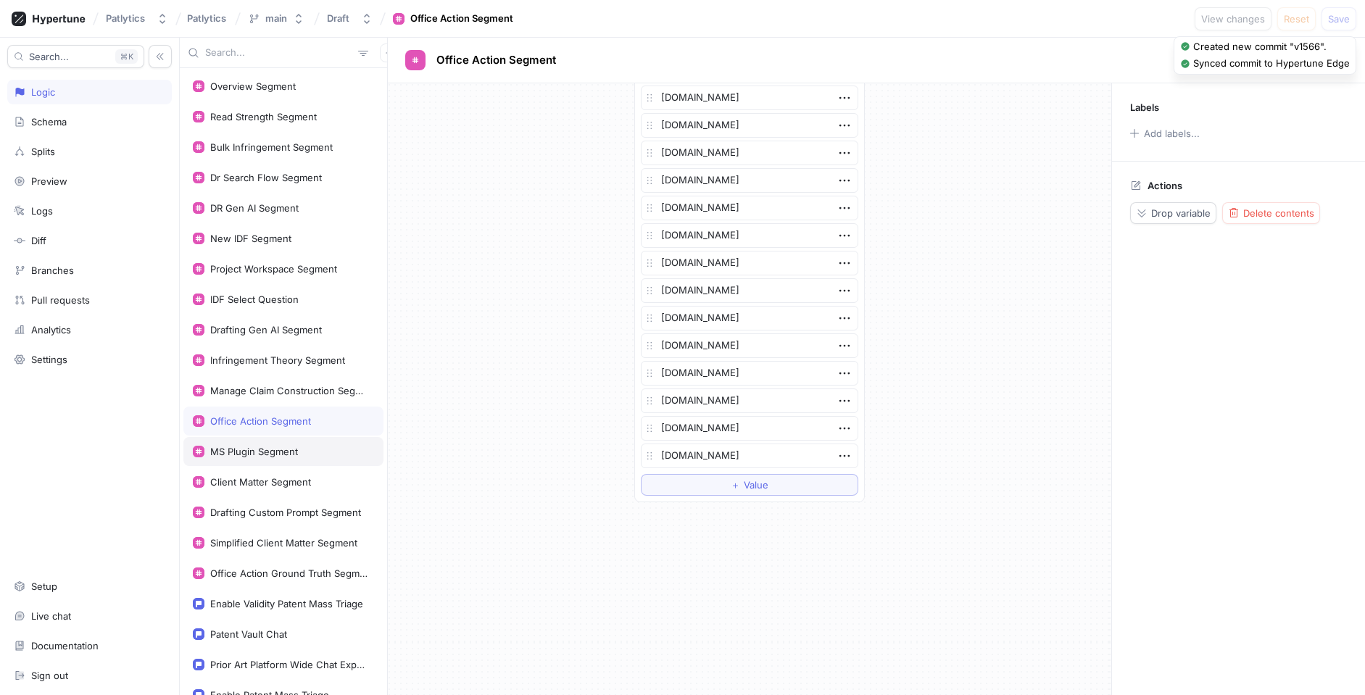
click at [278, 455] on div "MS Plugin Segment" at bounding box center [254, 452] width 88 height 12
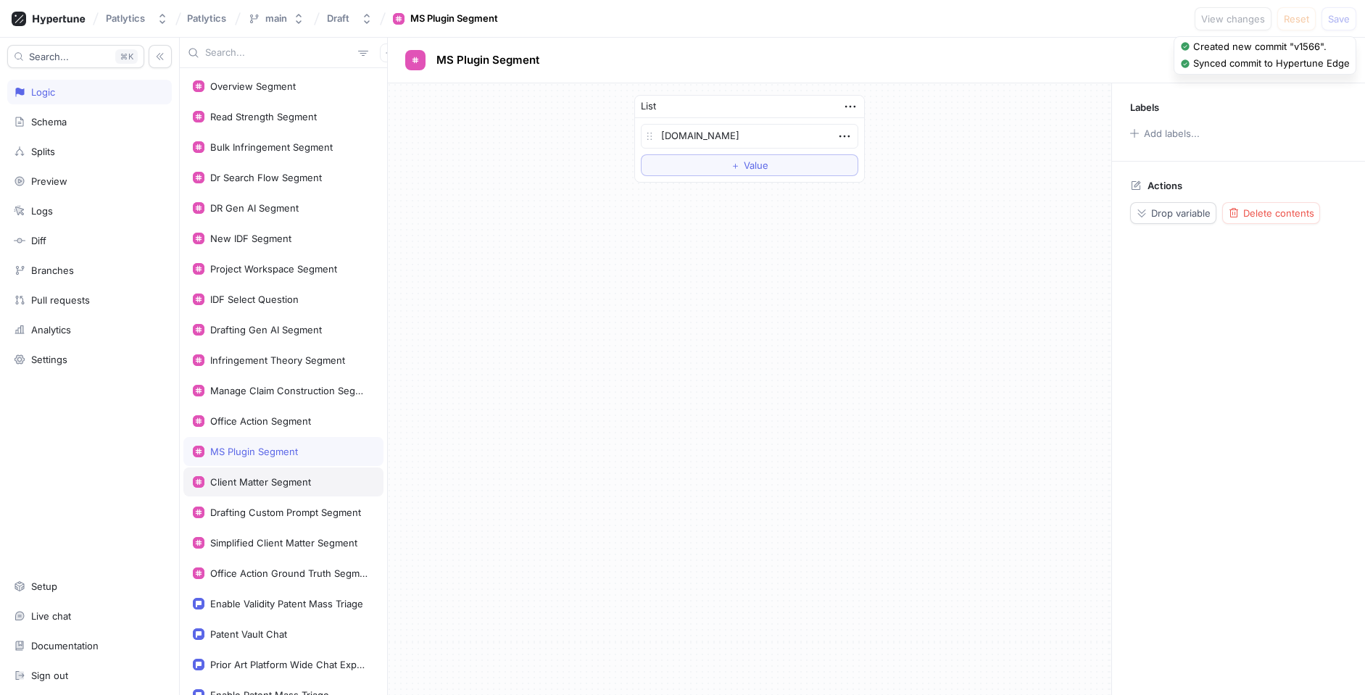
click at [286, 480] on div "Client Matter Segment" at bounding box center [260, 482] width 101 height 12
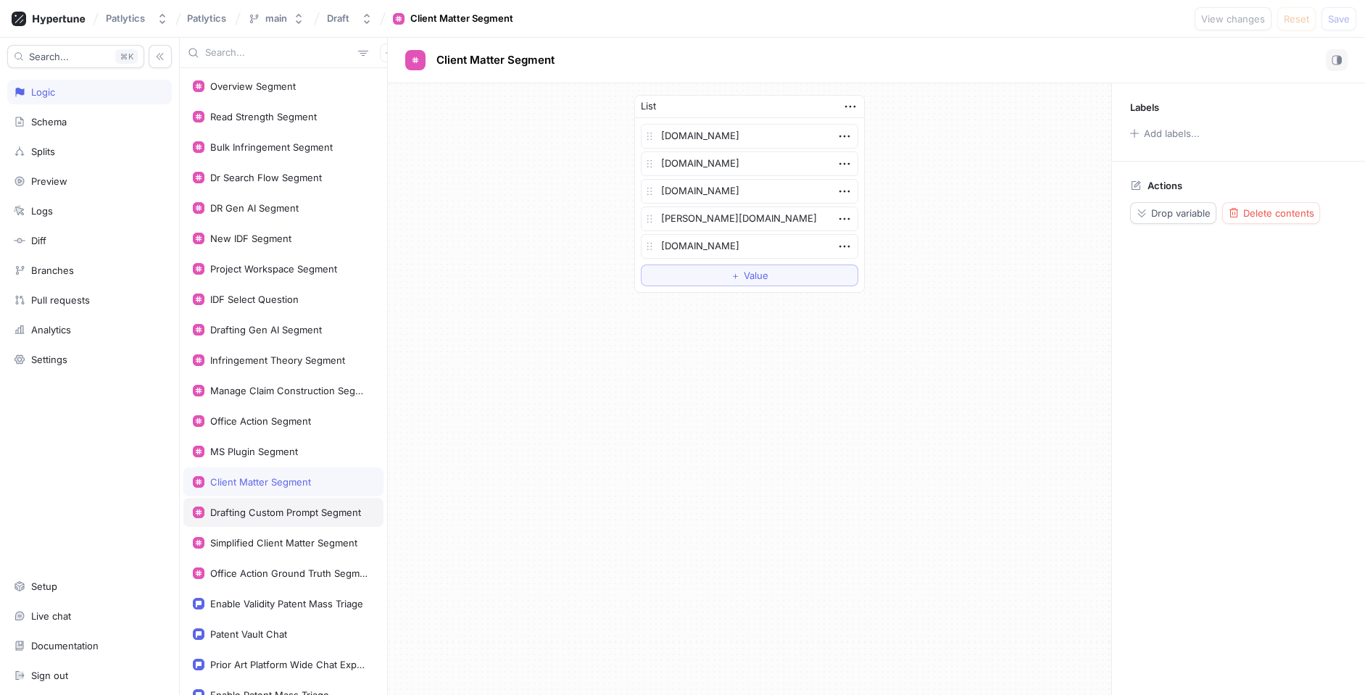
click at [285, 504] on div "Drafting Custom Prompt Segment" at bounding box center [283, 512] width 200 height 29
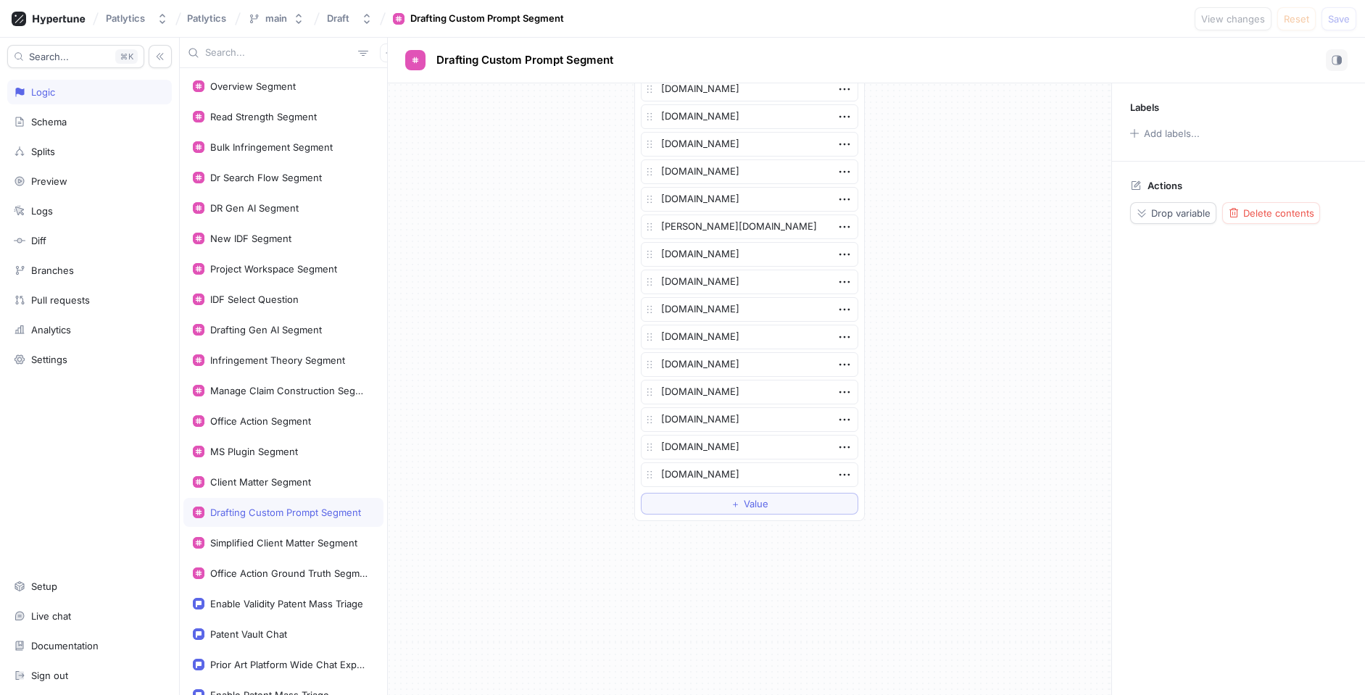
scroll to position [397, 0]
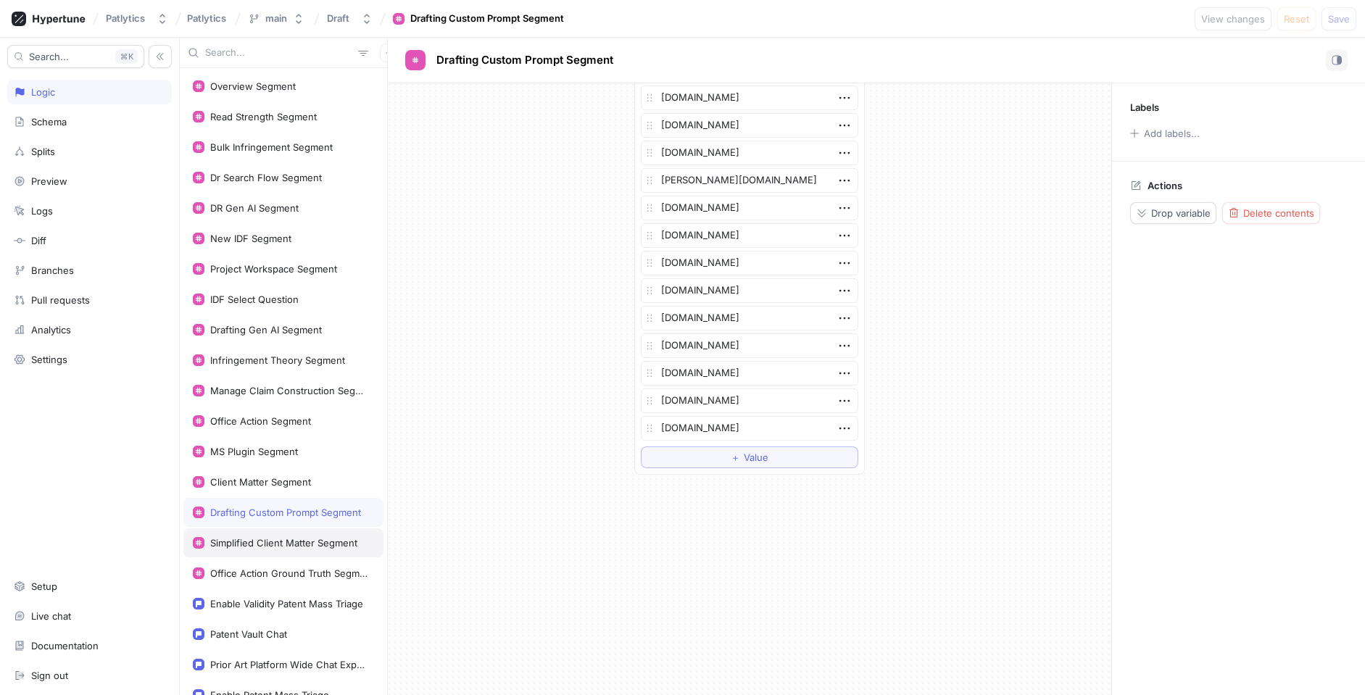
click at [247, 543] on div "Simplified Client Matter Segment" at bounding box center [283, 543] width 147 height 12
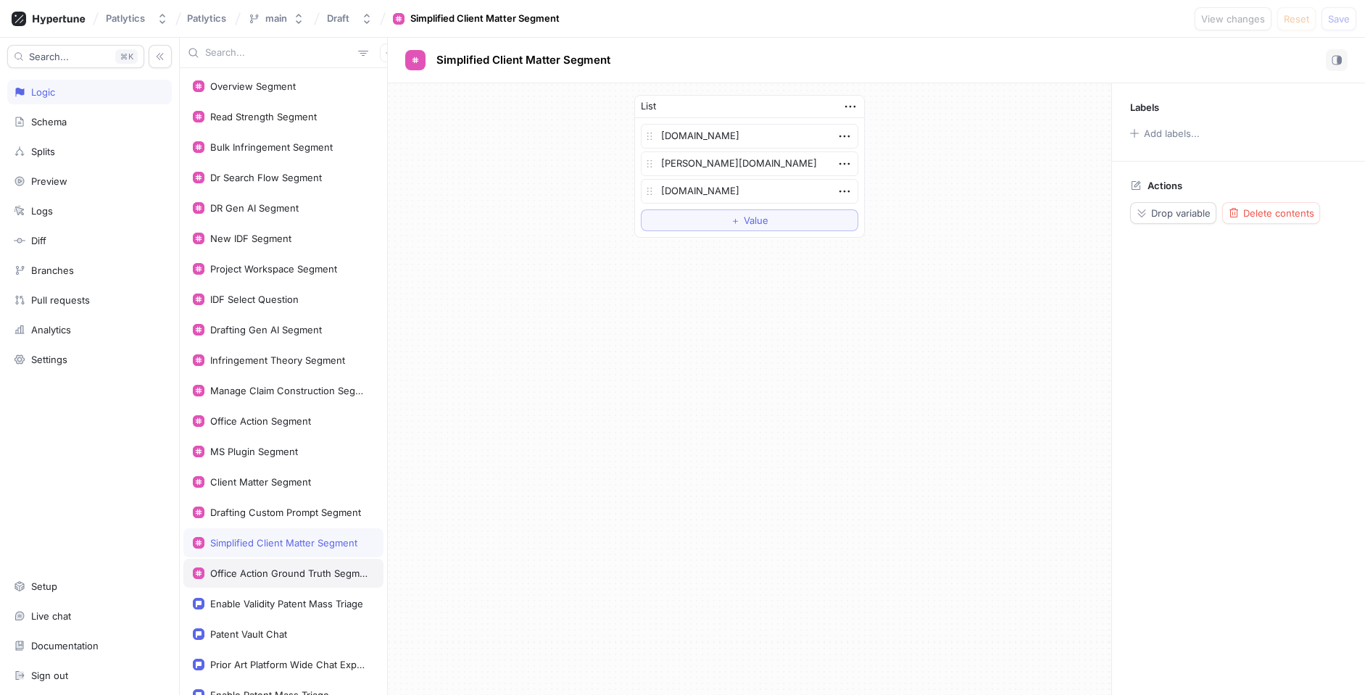
click at [244, 571] on div "Office Action Ground Truth Segment" at bounding box center [289, 574] width 158 height 12
type textarea "x"
